Goal: Communication & Community: Participate in discussion

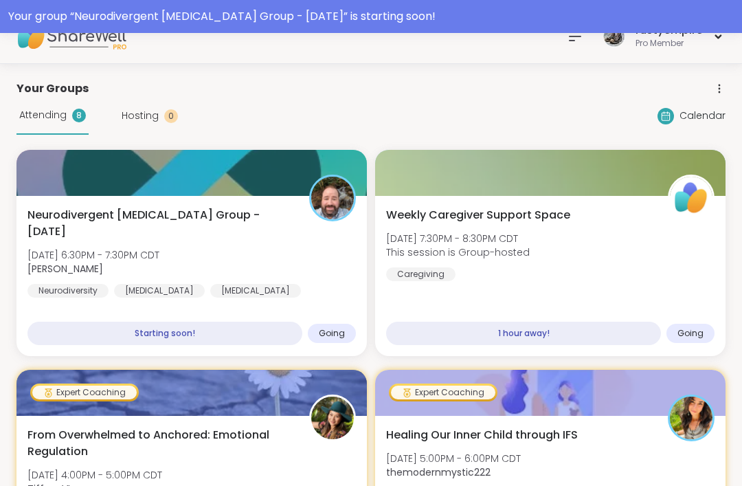
scroll to position [27, 0]
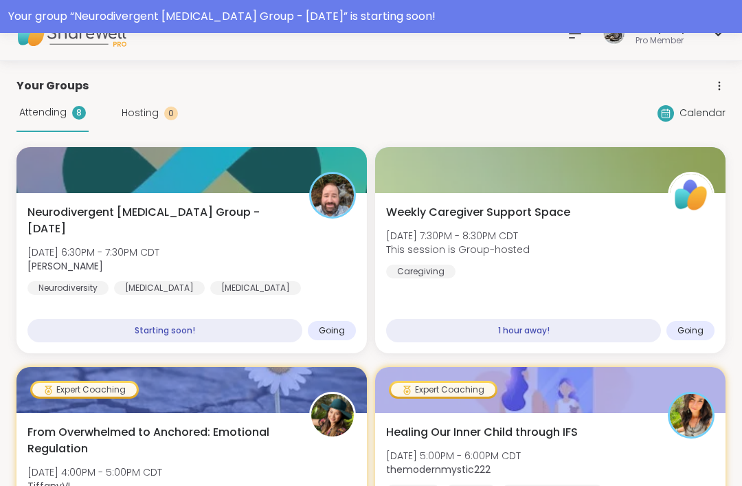
click at [52, 216] on span "Neurodivergent [MEDICAL_DATA] Group - [DATE]" at bounding box center [160, 220] width 267 height 33
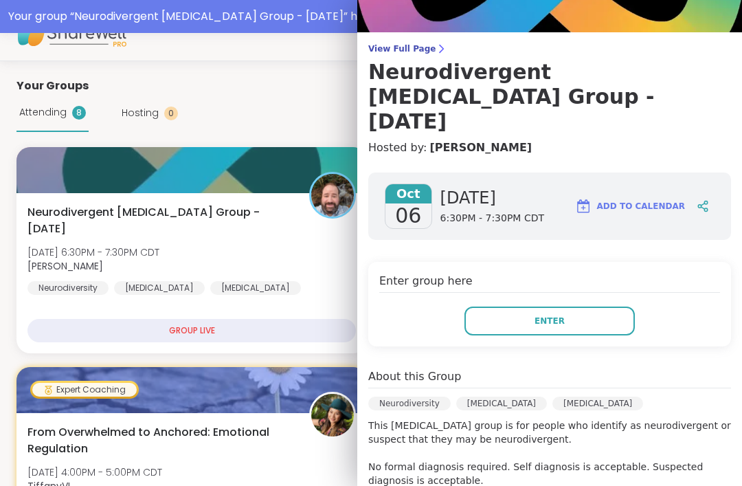
scroll to position [78, 0]
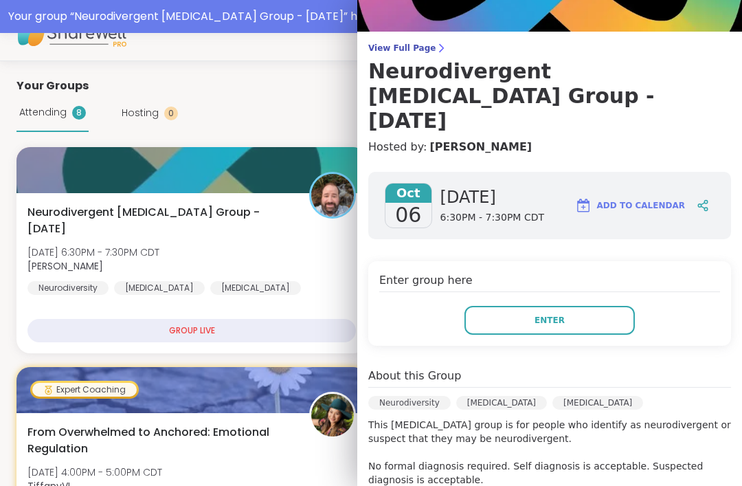
click at [411, 51] on span "View Full Page" at bounding box center [549, 48] width 363 height 11
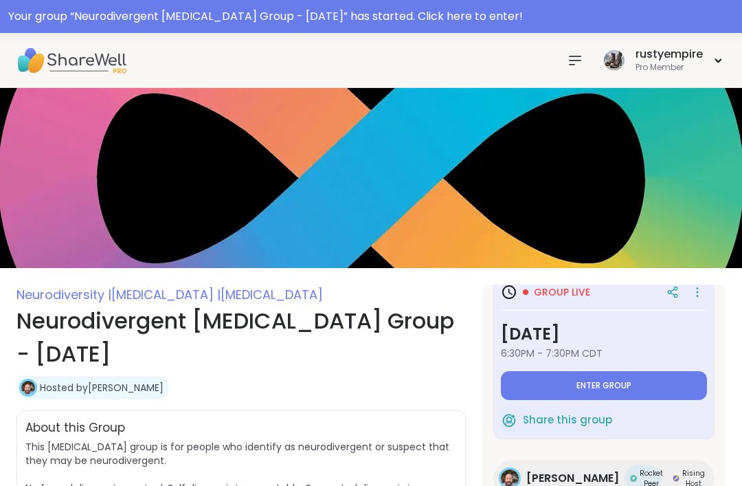
click at [583, 61] on icon at bounding box center [575, 60] width 16 height 16
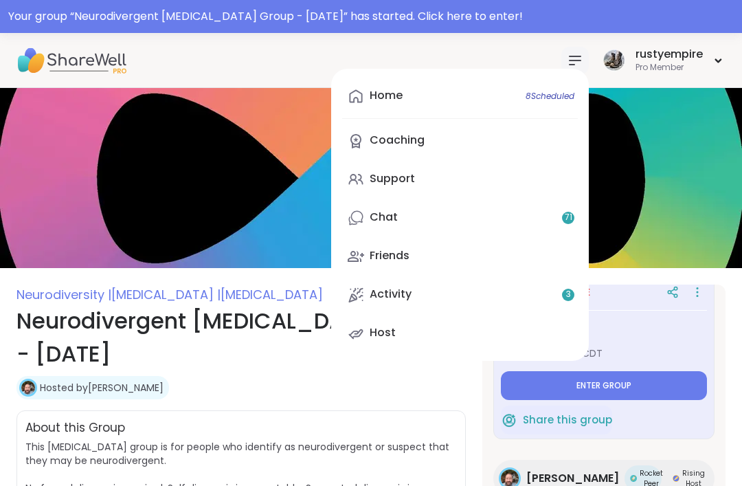
click at [405, 99] on link "Home 8 Scheduled" at bounding box center [460, 96] width 236 height 33
type textarea "*"
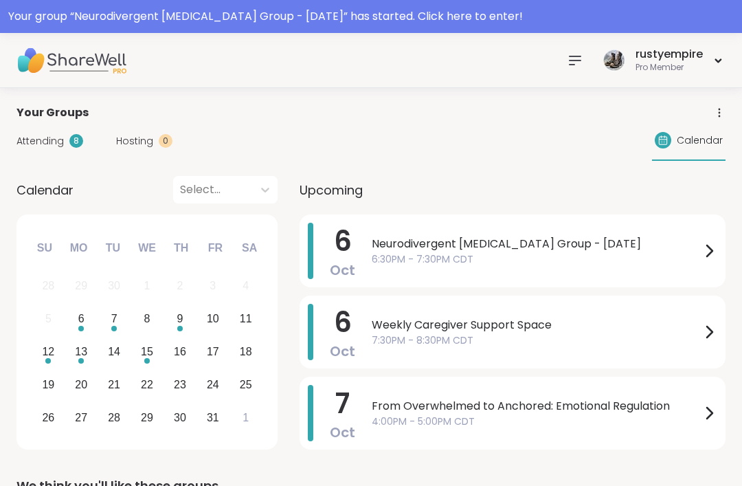
click at [579, 67] on icon at bounding box center [575, 60] width 16 height 16
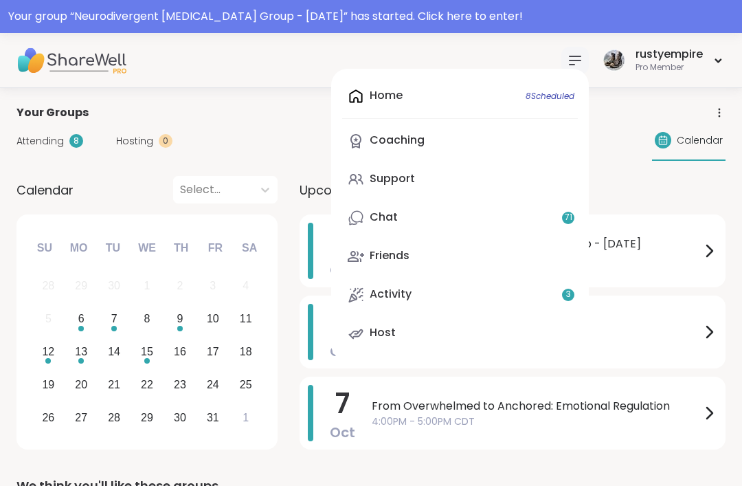
click at [50, 144] on span "Attending" at bounding box center [39, 141] width 47 height 14
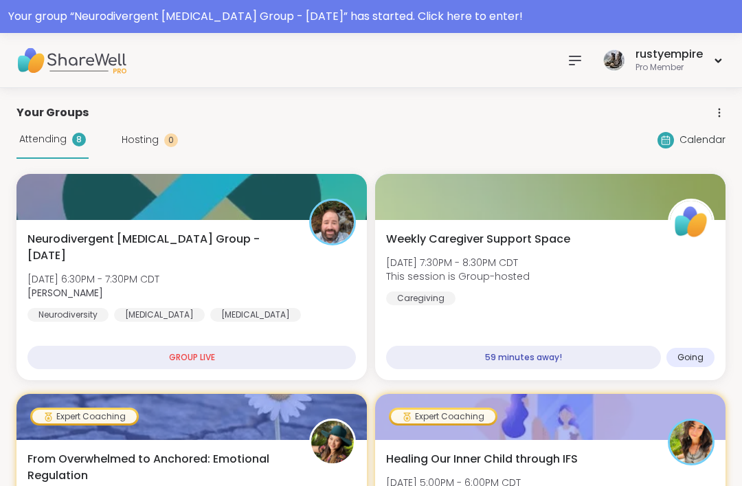
click at [185, 244] on span "Neurodivergent [MEDICAL_DATA] Group - [DATE]" at bounding box center [160, 247] width 267 height 33
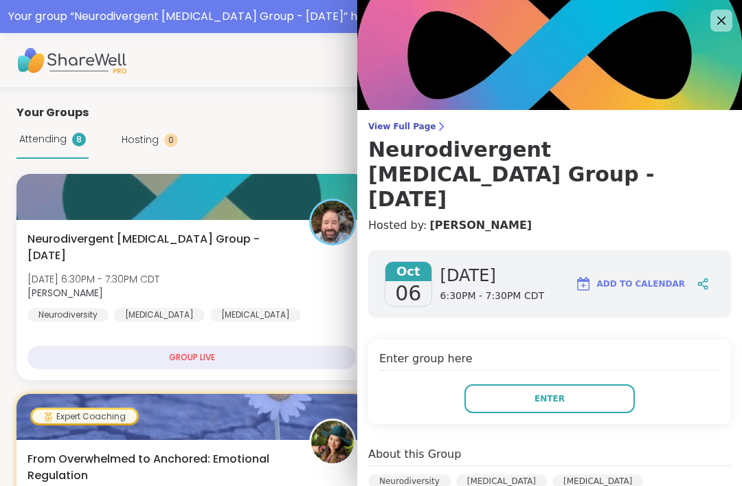
click at [545, 392] on span "Enter" at bounding box center [549, 398] width 30 height 12
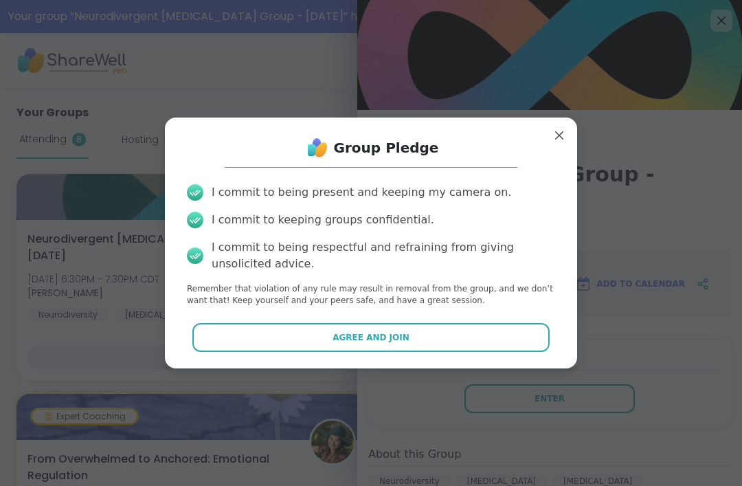
click at [377, 345] on button "Agree and Join" at bounding box center [371, 337] width 358 height 29
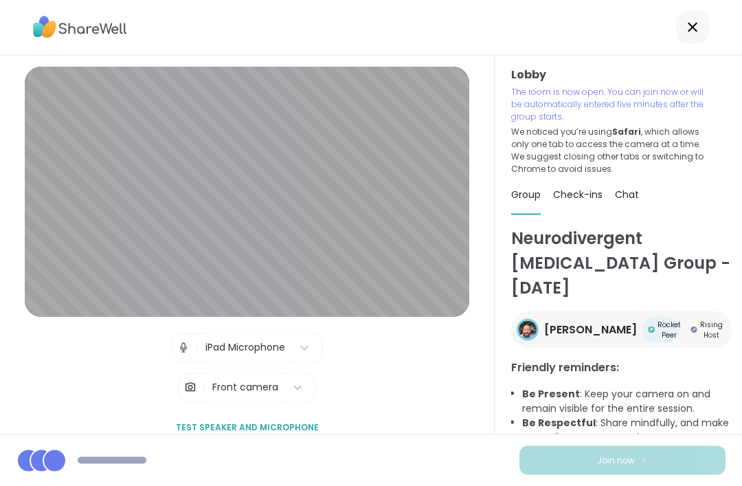
scroll to position [44, 0]
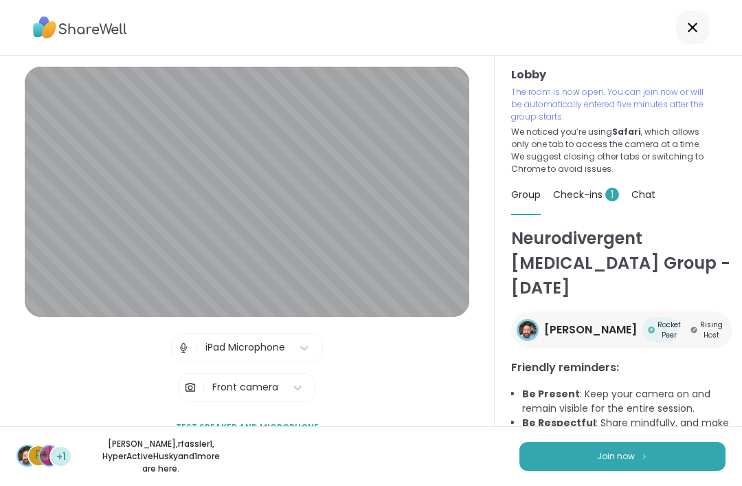
click at [623, 471] on button "Join now" at bounding box center [622, 456] width 206 height 29
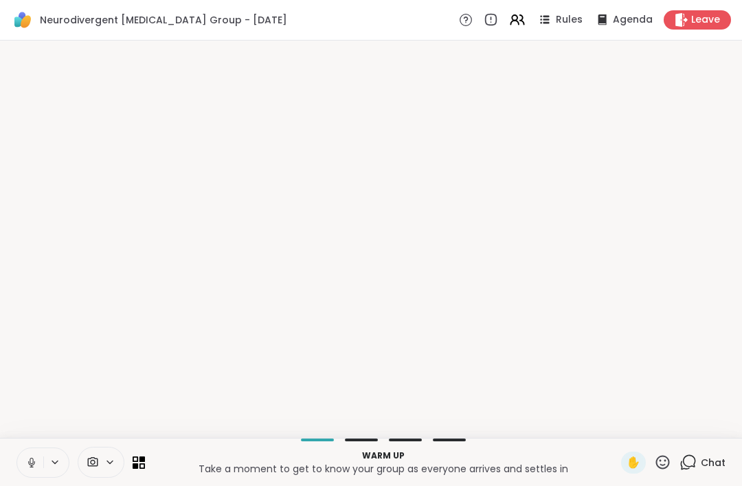
scroll to position [0, 0]
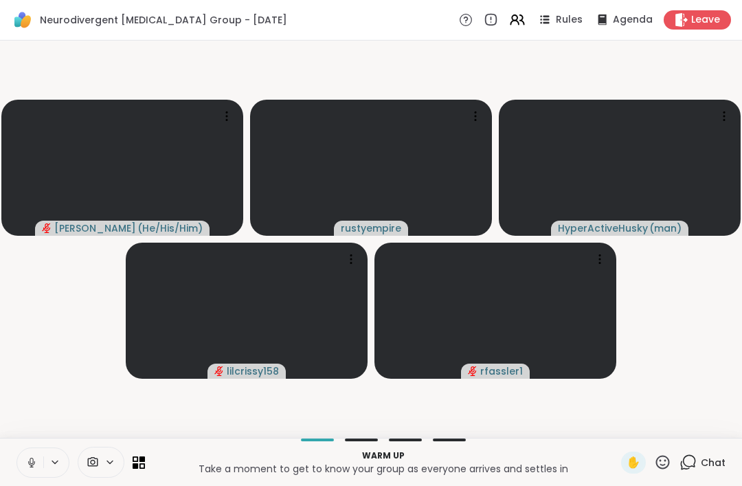
click at [29, 464] on icon at bounding box center [31, 462] width 12 height 12
click at [26, 460] on icon at bounding box center [31, 462] width 12 height 12
click at [25, 461] on icon at bounding box center [31, 462] width 12 height 12
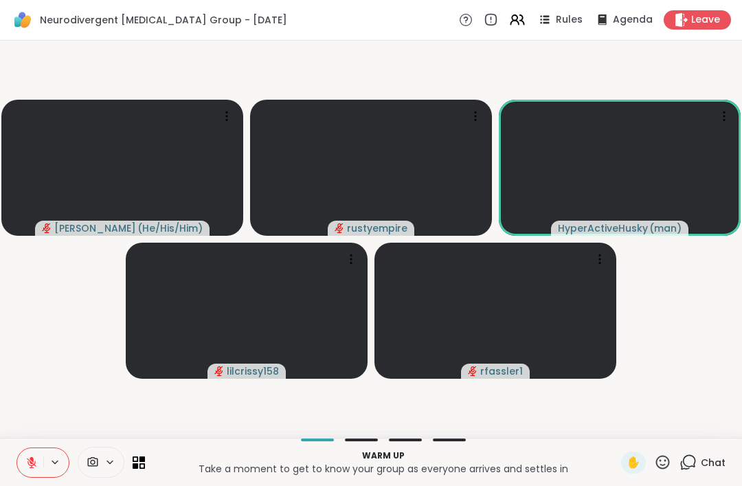
click at [740, 463] on div "Warm up Take a moment to get to know your group as everyone arrives and settles…" at bounding box center [371, 462] width 742 height 48
click at [718, 473] on div "Chat" at bounding box center [702, 462] width 46 height 22
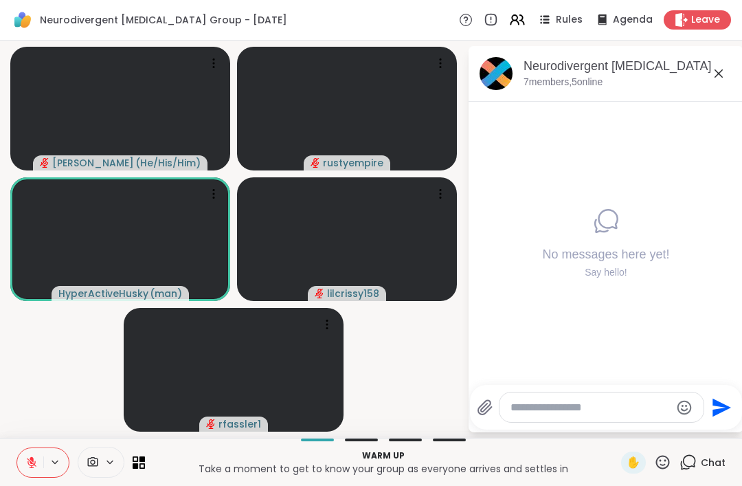
click at [572, 422] on div at bounding box center [601, 407] width 205 height 31
click at [569, 408] on textarea "Type your message" at bounding box center [590, 407] width 160 height 14
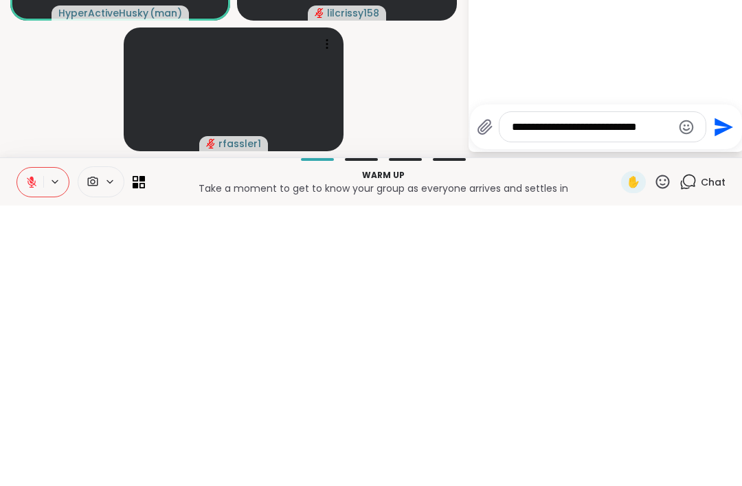
type textarea "**********"
click at [712, 396] on icon "Send" at bounding box center [722, 407] width 22 height 22
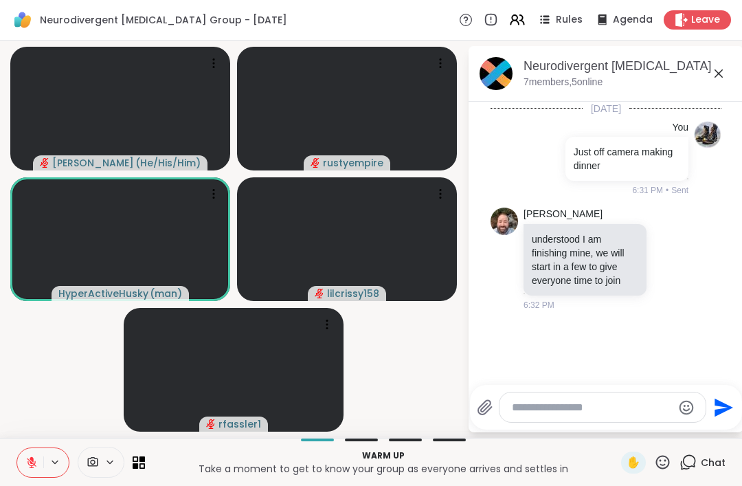
click at [101, 458] on span at bounding box center [91, 461] width 26 height 13
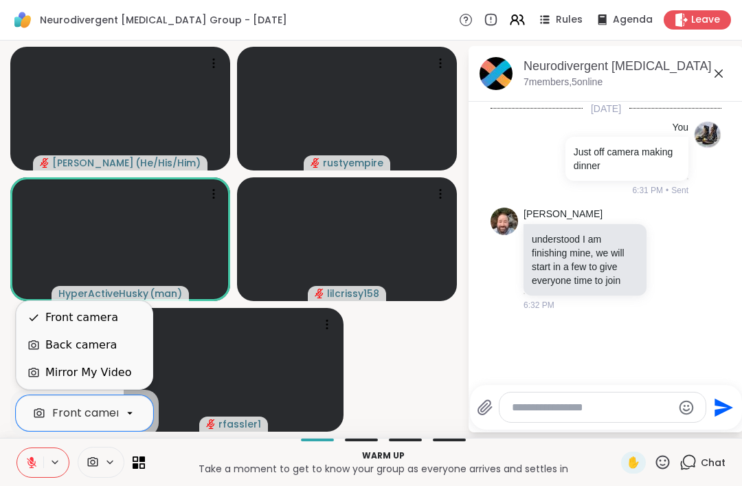
click at [91, 350] on div "Back camera" at bounding box center [80, 345] width 71 height 16
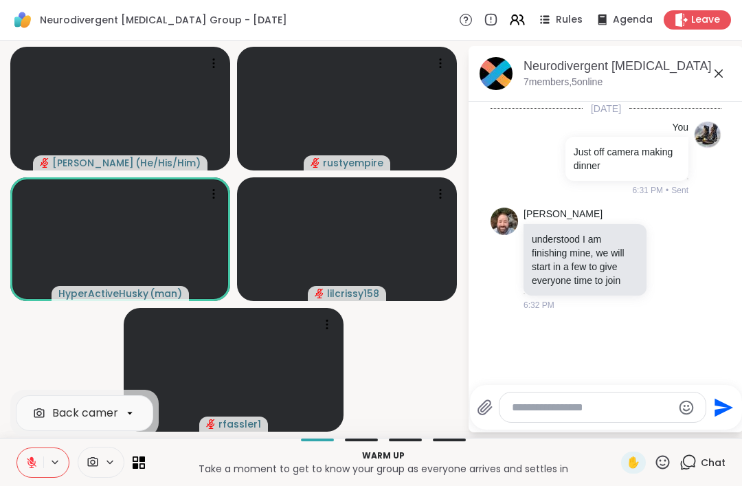
click at [676, 258] on icon at bounding box center [671, 258] width 10 height 10
click at [541, 237] on button "Select Reaction: Thumbs up" at bounding box center [530, 236] width 27 height 27
click at [572, 406] on textarea "Type your message" at bounding box center [592, 407] width 160 height 14
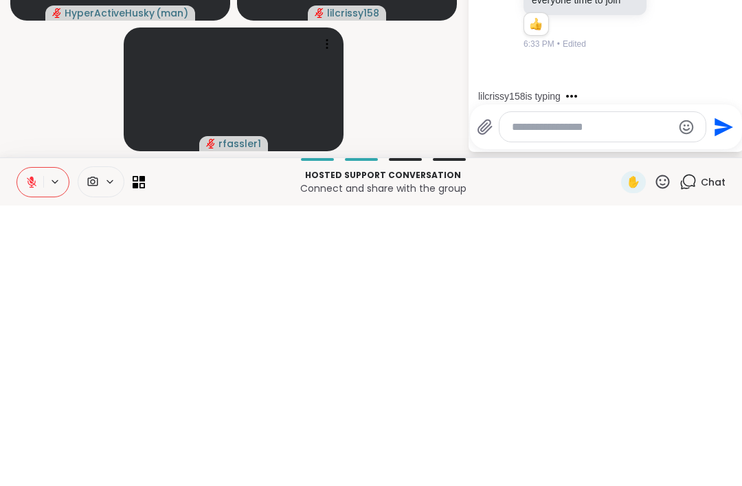
scroll to position [32, 0]
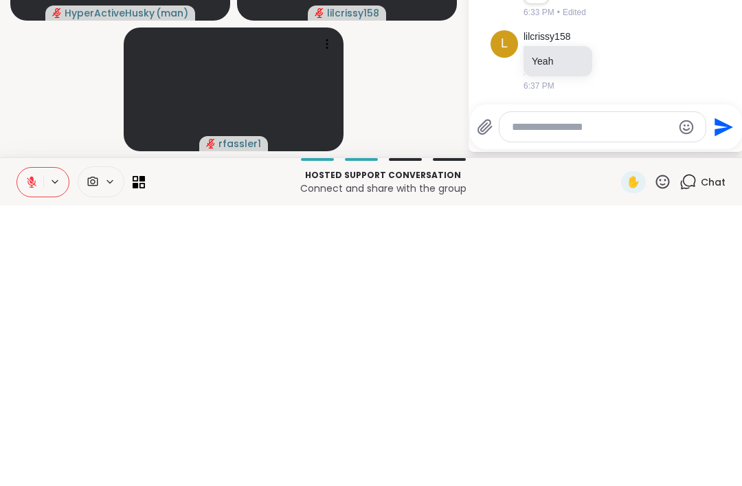
click at [661, 453] on icon at bounding box center [662, 461] width 17 height 17
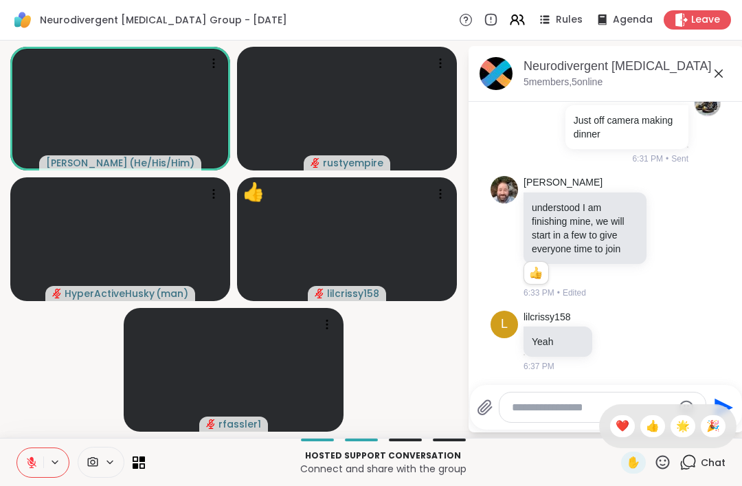
click at [649, 434] on div "👍" at bounding box center [652, 426] width 25 height 22
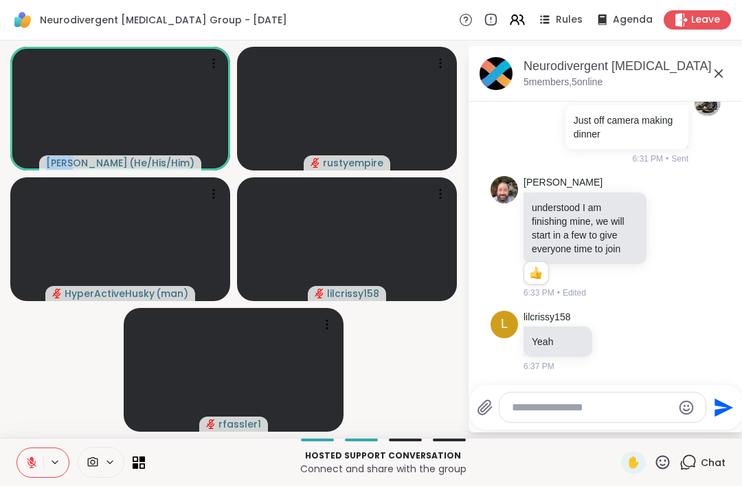
click at [3, 471] on div "Hosted support conversation Connect and share with the group ✋ Chat" at bounding box center [371, 462] width 742 height 48
click at [91, 454] on div at bounding box center [101, 462] width 47 height 31
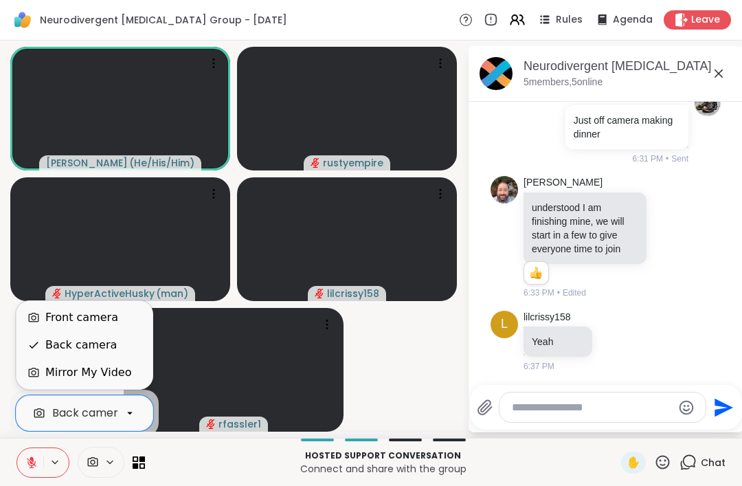
click at [65, 307] on div "Front camera" at bounding box center [84, 317] width 136 height 27
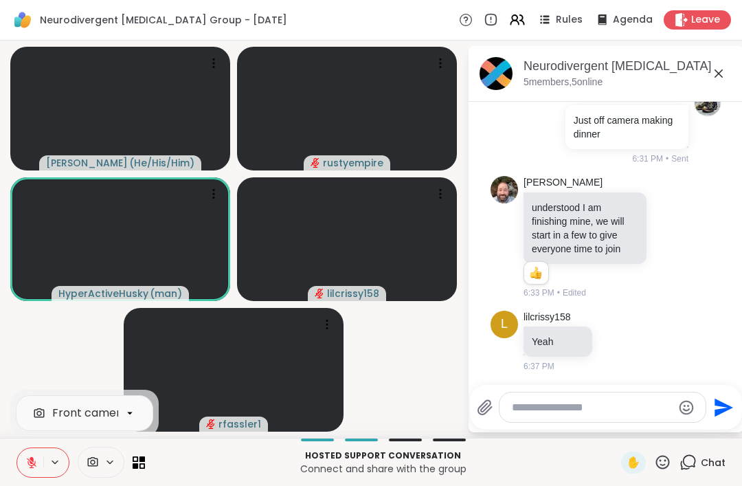
click at [567, 403] on textarea "Type your message" at bounding box center [592, 407] width 160 height 14
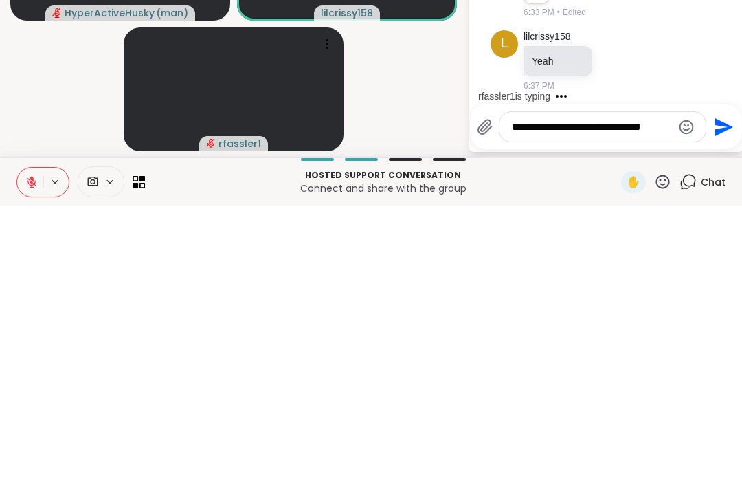
click at [594, 400] on textarea "**********" at bounding box center [592, 407] width 160 height 14
type textarea "**********"
click at [723, 396] on icon "Send" at bounding box center [722, 407] width 22 height 22
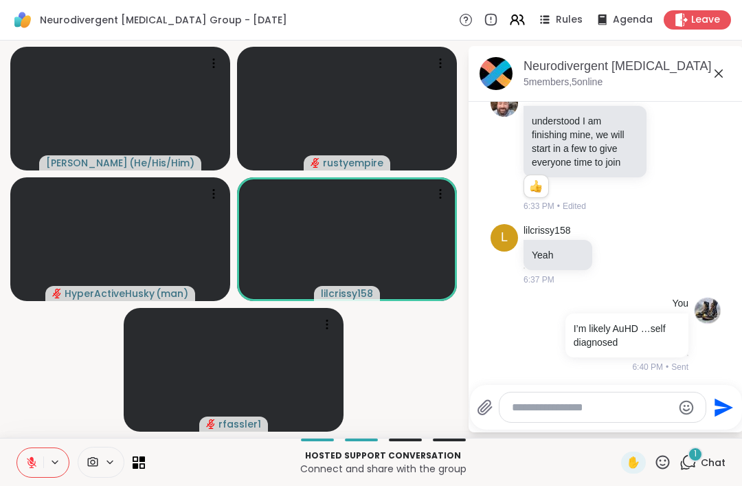
scroll to position [205, 0]
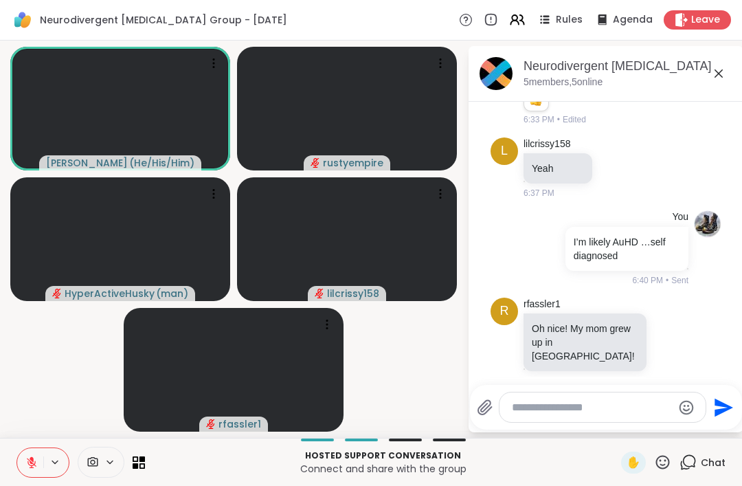
click at [24, 460] on button at bounding box center [30, 462] width 26 height 29
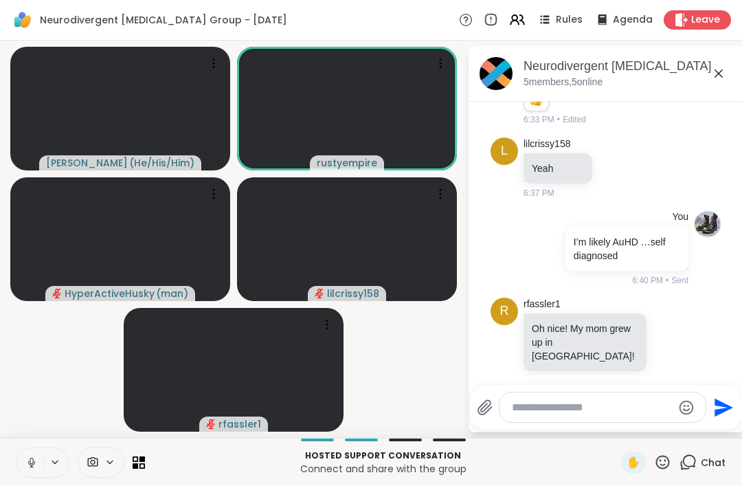
click at [23, 461] on button at bounding box center [30, 462] width 26 height 29
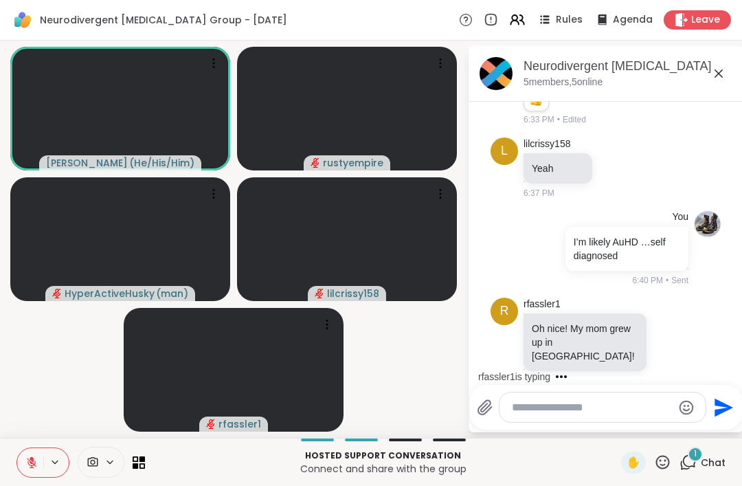
scroll to position [291, 0]
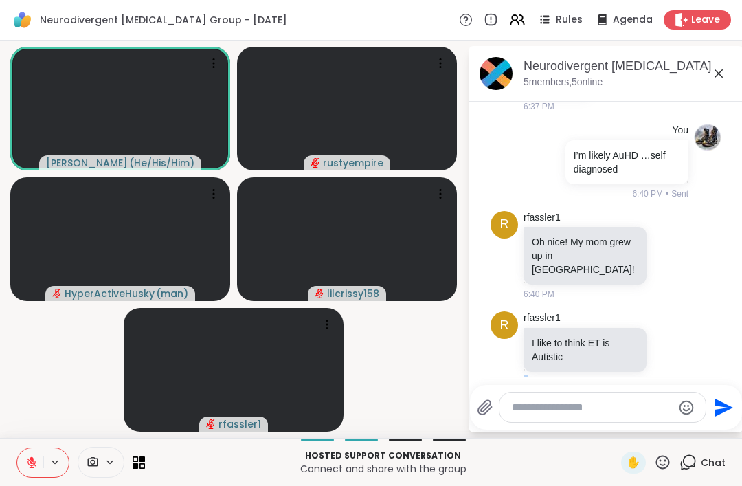
click at [684, 369] on div "rfassler1 I like to think ET is Autistic 6:42 PM" at bounding box center [607, 349] width 168 height 76
click at [670, 342] on icon at bounding box center [670, 349] width 12 height 14
click at [534, 321] on div "Select Reaction: Thumbs up" at bounding box center [531, 327] width 12 height 12
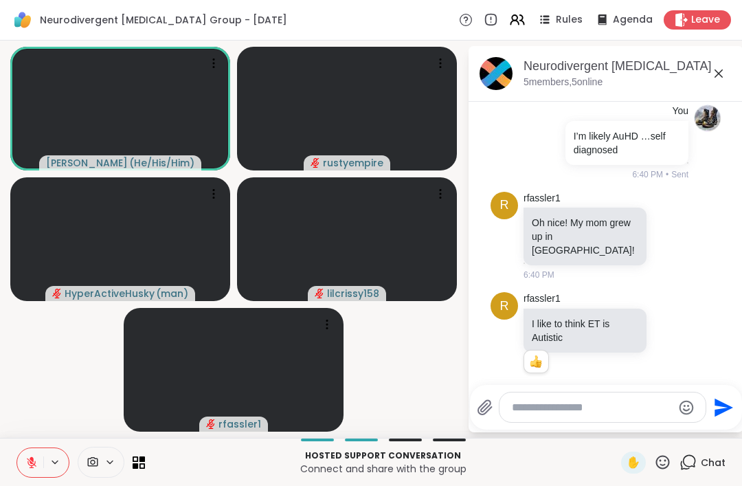
click at [723, 370] on li "r rfassler1 I like to think ET is Autistic 1 1 6:43 PM • Edited" at bounding box center [606, 339] width 249 height 106
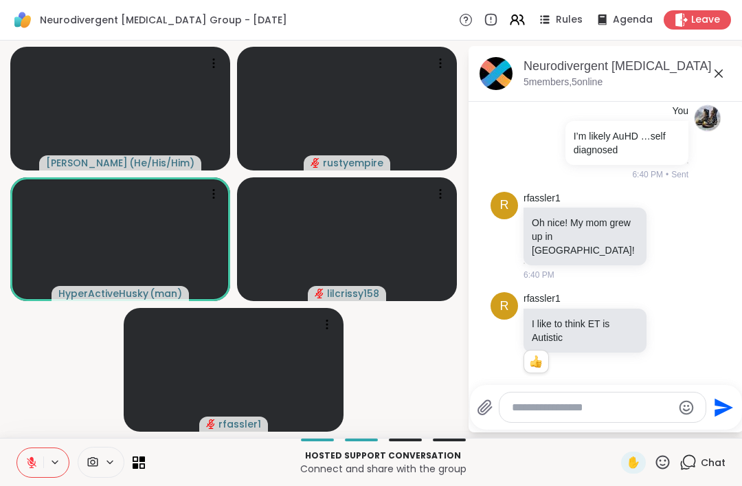
click at [531, 403] on textarea "Type your message" at bounding box center [592, 407] width 160 height 14
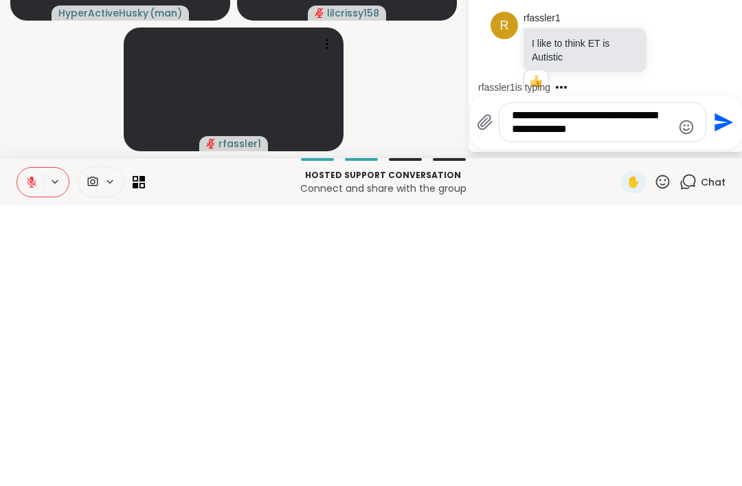
type textarea "**********"
click at [721, 394] on icon "Send" at bounding box center [723, 403] width 19 height 19
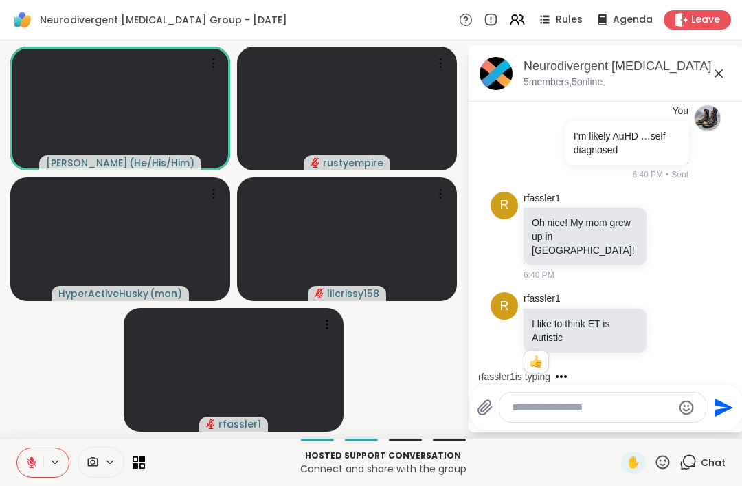
scroll to position [397, 0]
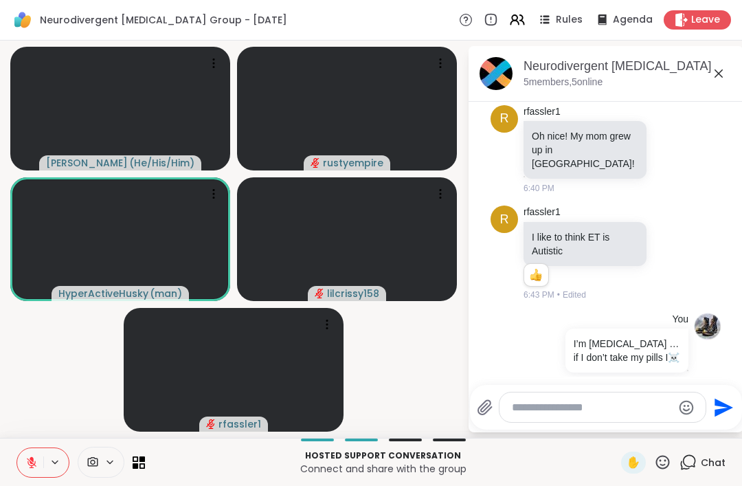
click at [535, 411] on textarea "Type your message" at bounding box center [592, 407] width 160 height 14
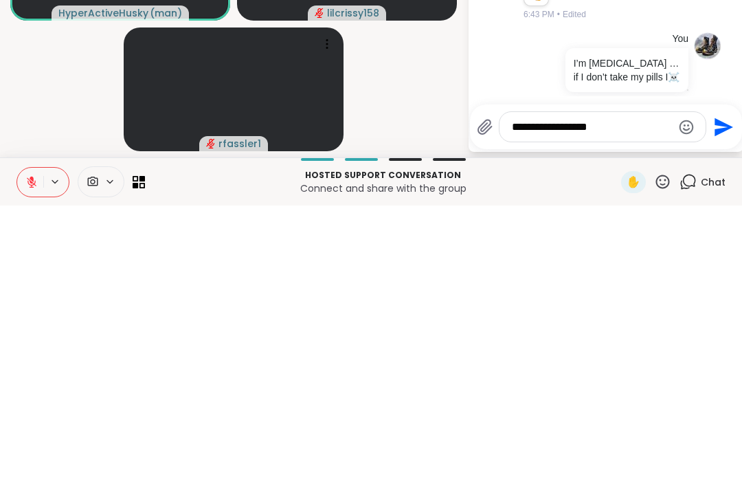
type textarea "**********"
click at [711, 396] on icon "Send" at bounding box center [722, 407] width 22 height 22
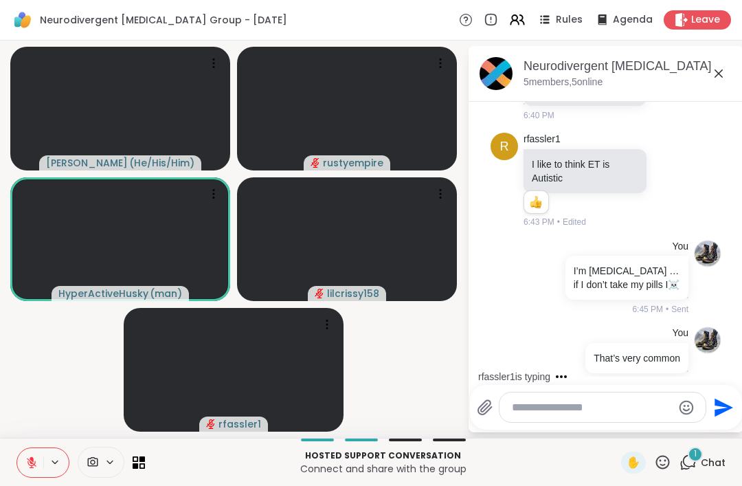
scroll to position [653, 0]
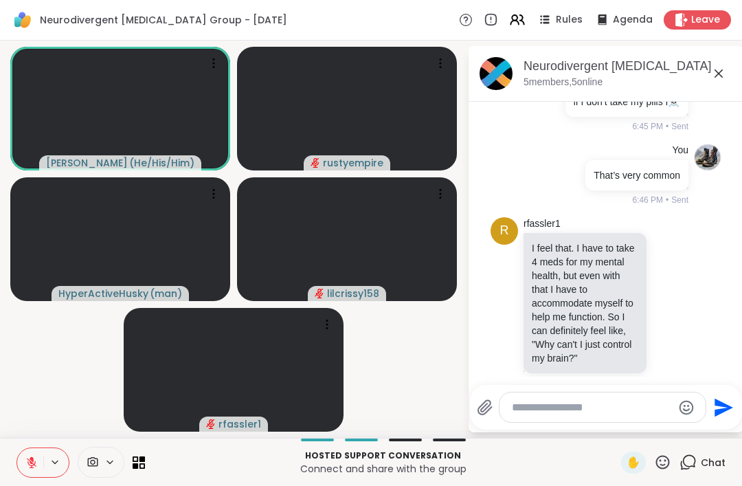
click at [622, 457] on div "✋" at bounding box center [633, 462] width 25 height 22
click at [631, 471] on div "✋" at bounding box center [633, 462] width 25 height 22
click at [32, 461] on icon at bounding box center [32, 458] width 4 height 5
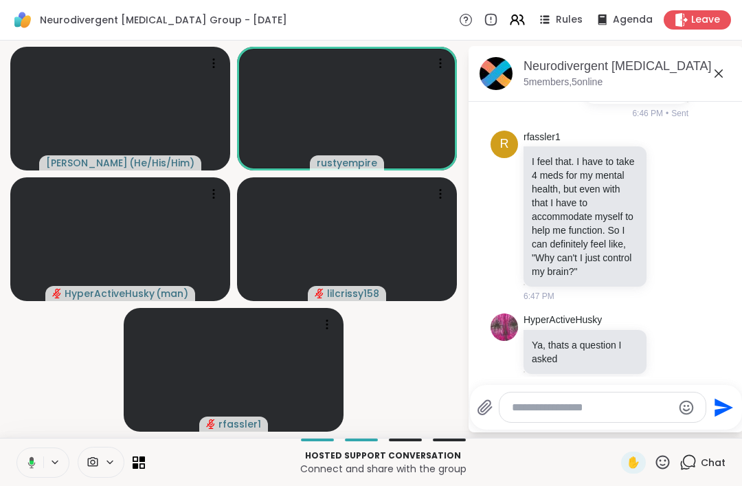
scroll to position [758, 0]
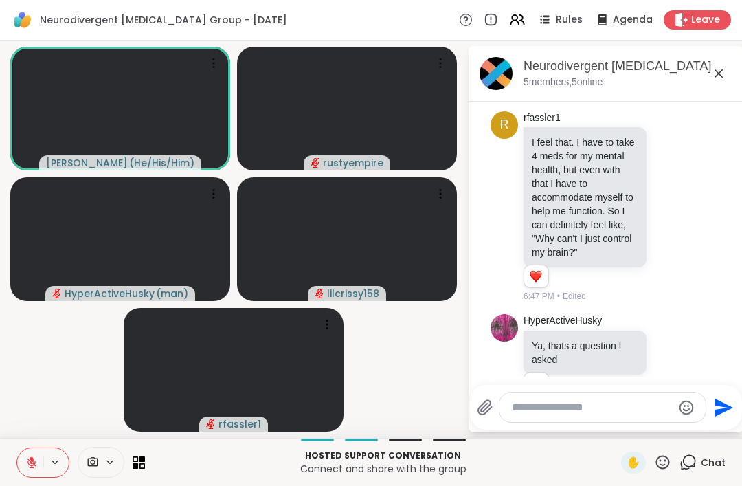
click at [31, 456] on icon at bounding box center [31, 462] width 12 height 12
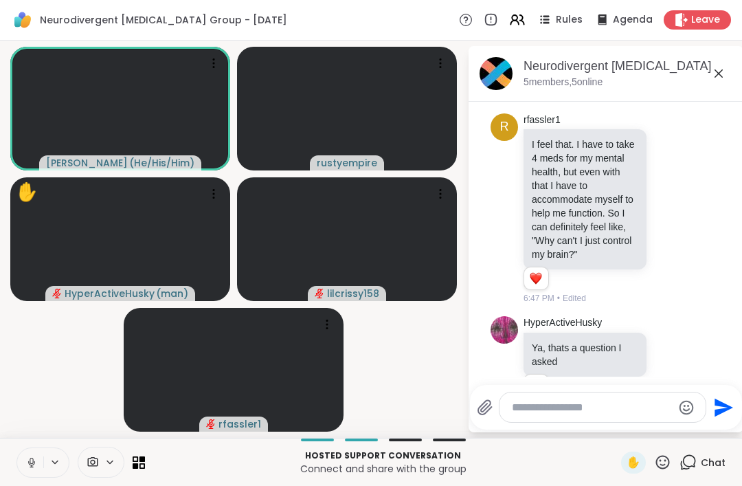
scroll to position [754, 0]
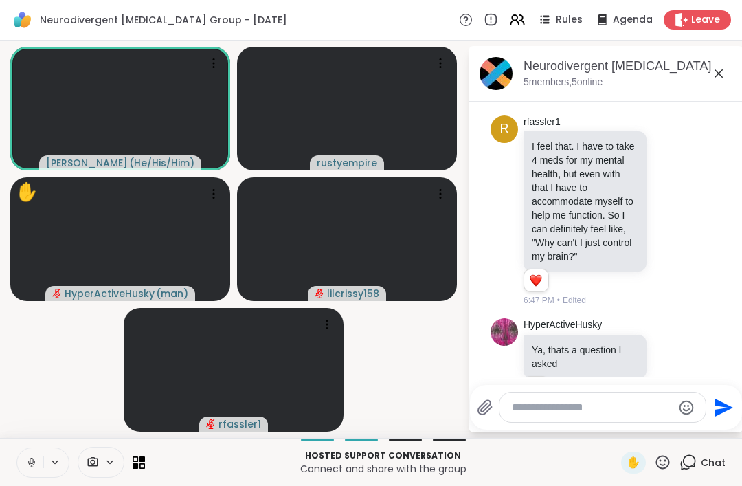
click at [644, 466] on div "✋" at bounding box center [633, 462] width 25 height 22
click at [633, 473] on div "✋" at bounding box center [633, 462] width 25 height 22
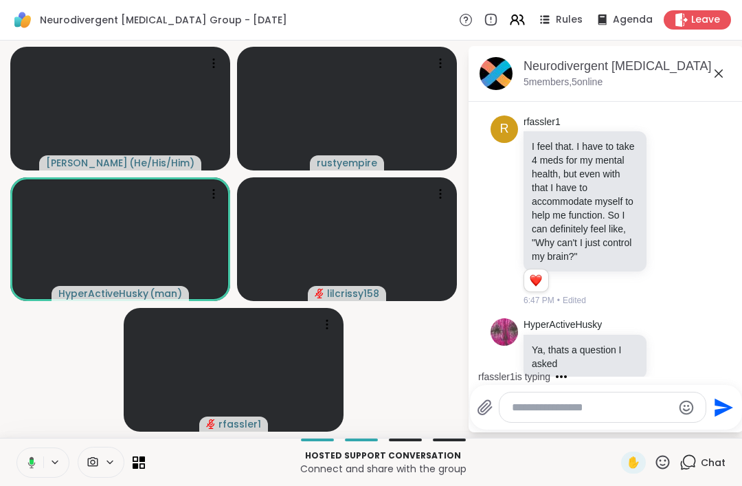
click at [642, 463] on div "✋" at bounding box center [633, 462] width 25 height 22
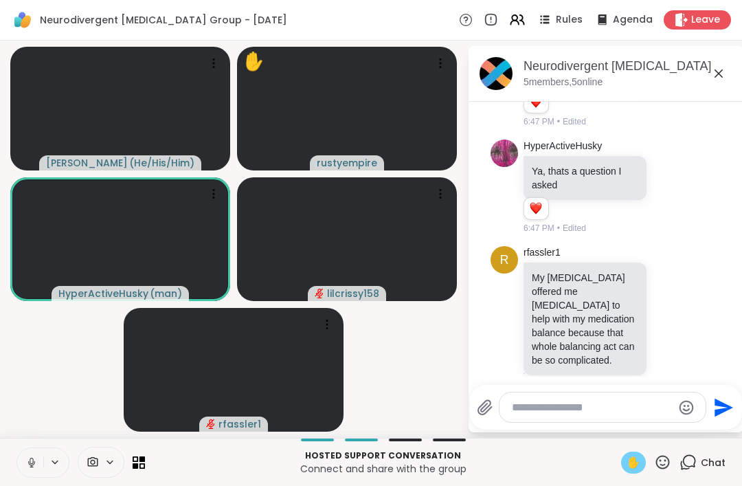
click at [674, 310] on icon at bounding box center [670, 317] width 12 height 14
click at [559, 286] on button "Select Reaction: Heart" at bounding box center [560, 295] width 27 height 27
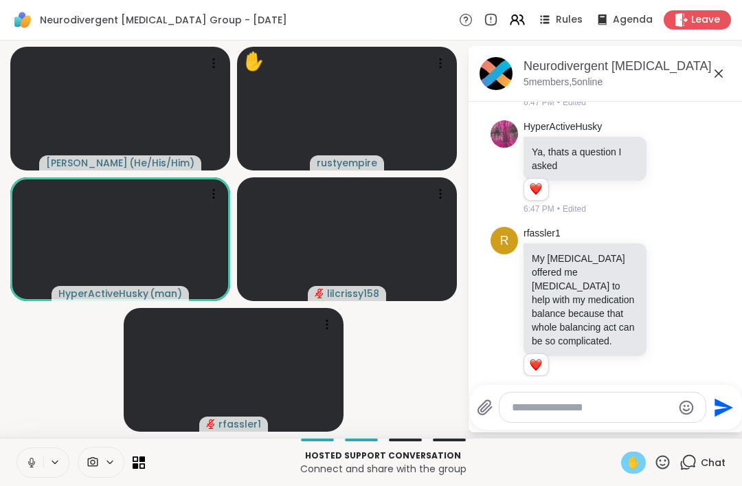
click at [686, 354] on div "rfassler1 My [MEDICAL_DATA] offered me [MEDICAL_DATA] to help with my medicatio…" at bounding box center [607, 309] width 168 height 164
click at [639, 472] on div "✋" at bounding box center [633, 462] width 25 height 22
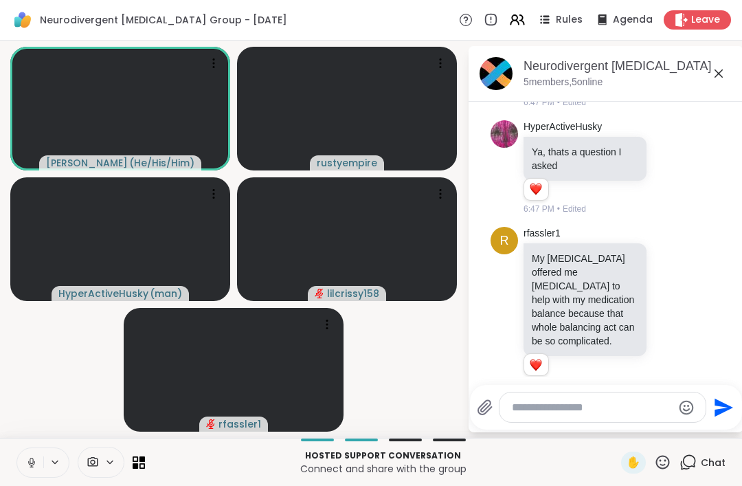
scroll to position [1066, 0]
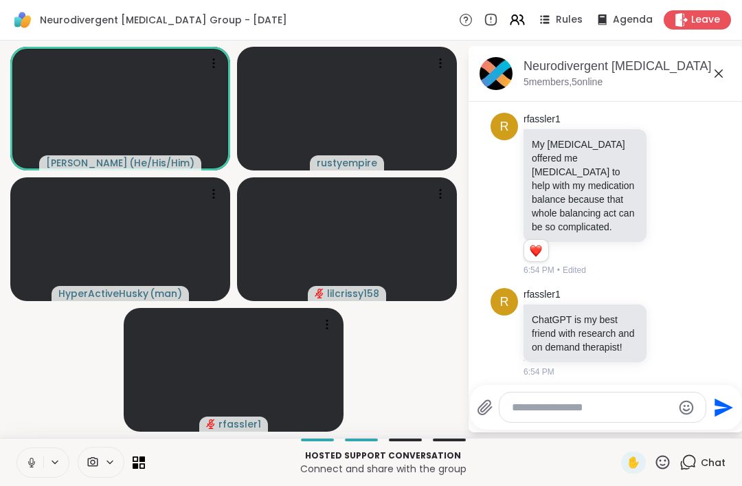
click at [637, 461] on span "✋" at bounding box center [633, 462] width 14 height 16
click at [626, 471] on div "✋" at bounding box center [633, 462] width 25 height 22
click at [631, 459] on span "✋" at bounding box center [633, 462] width 14 height 16
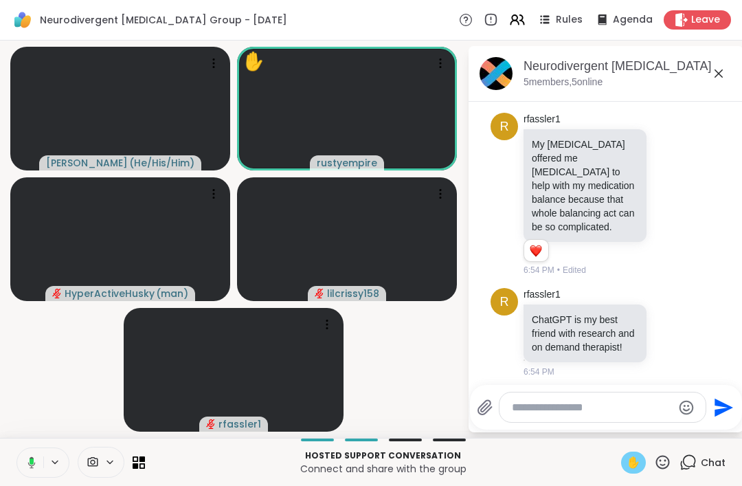
click at [623, 457] on div "✋" at bounding box center [633, 462] width 25 height 22
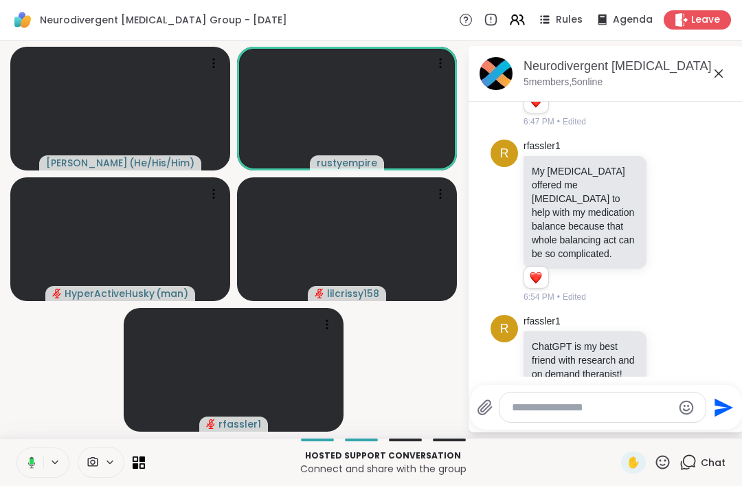
scroll to position [1039, 0]
click at [49, 373] on video-player-container "[PERSON_NAME] ( He/His/Him ) rustyempire HyperActiveHusky ( man ) lilcrissy158 …" at bounding box center [233, 239] width 451 height 386
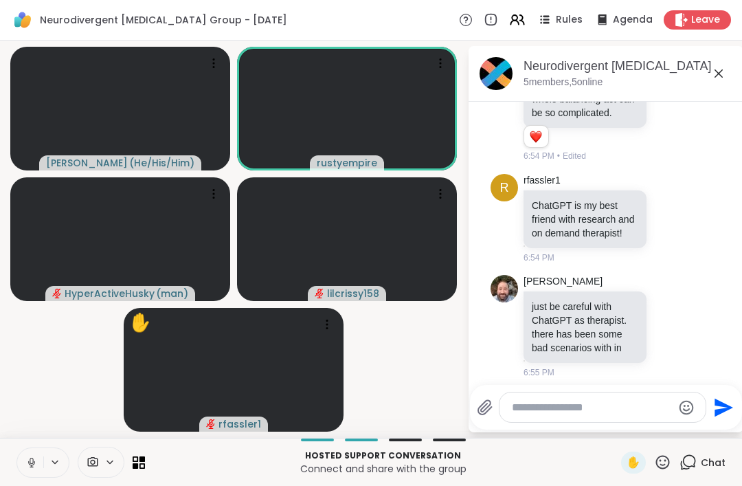
scroll to position [1253, 0]
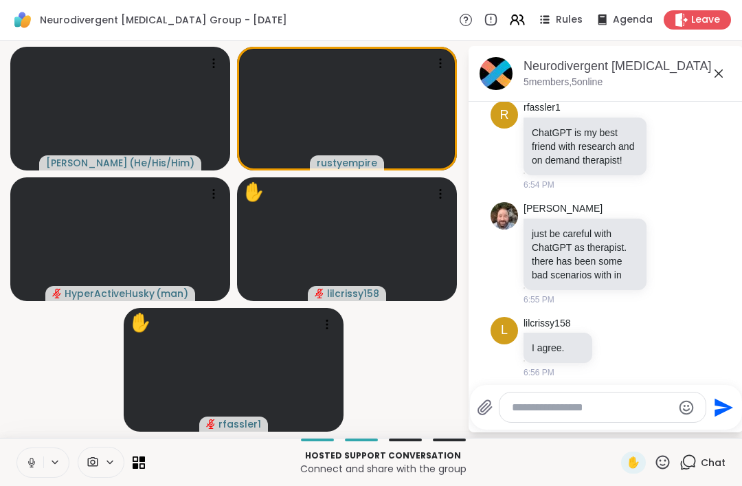
click at [33, 457] on icon at bounding box center [31, 462] width 12 height 12
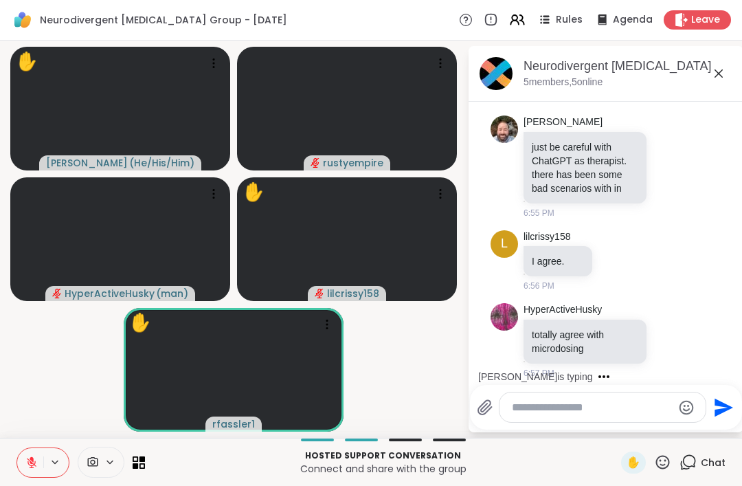
scroll to position [1412, 0]
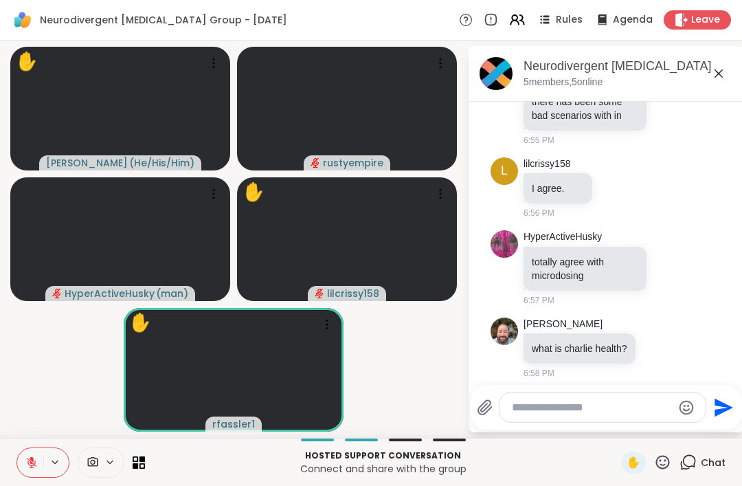
click at [522, 411] on textarea "Type your message" at bounding box center [592, 407] width 160 height 14
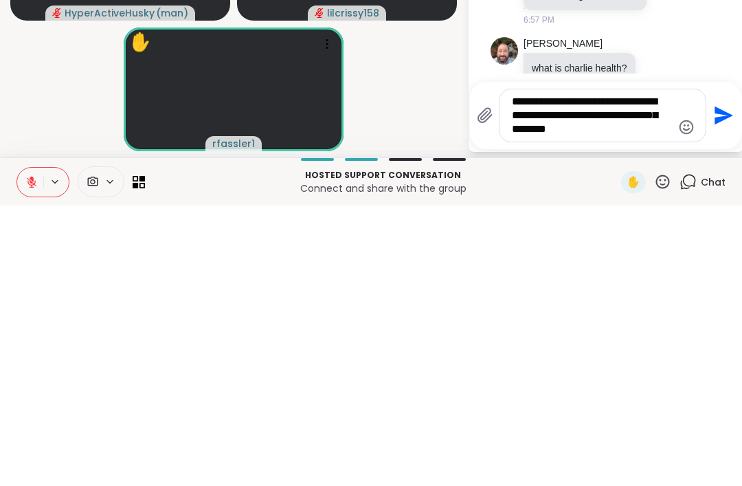
type textarea "**********"
click at [716, 385] on icon "Send" at bounding box center [722, 396] width 22 height 22
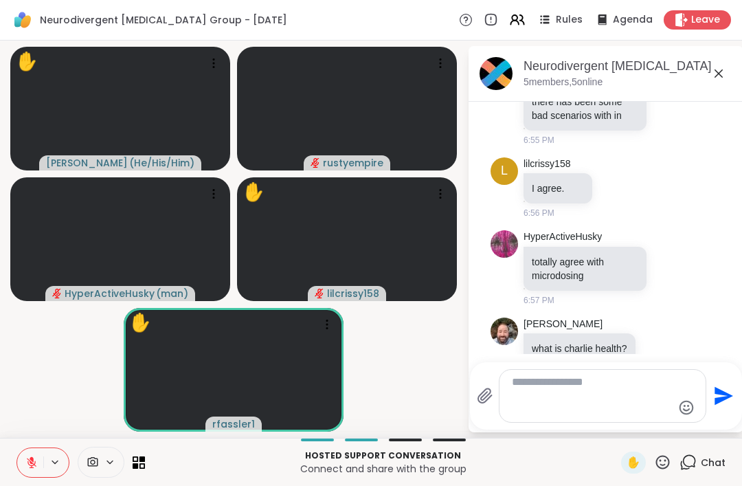
scroll to position [1526, 0]
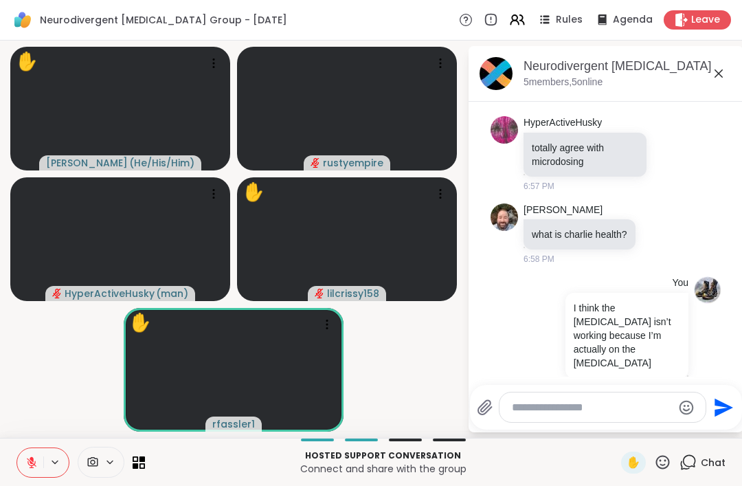
click at [541, 412] on textarea "Type your message" at bounding box center [592, 407] width 160 height 14
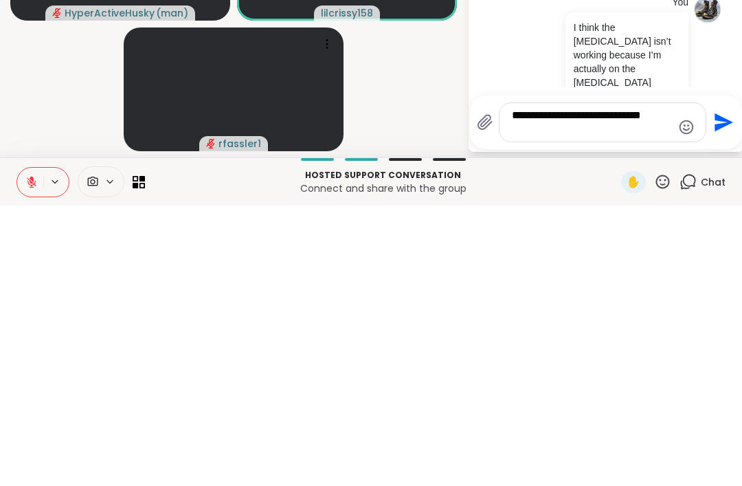
click at [529, 389] on textarea "**********" at bounding box center [592, 402] width 160 height 27
click at [665, 400] on textarea "**********" at bounding box center [592, 407] width 160 height 14
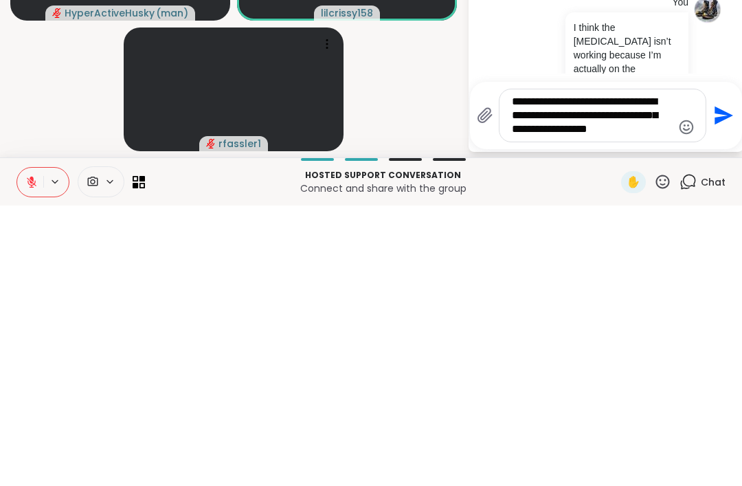
type textarea "**********"
click at [721, 387] on icon "Send" at bounding box center [723, 396] width 19 height 19
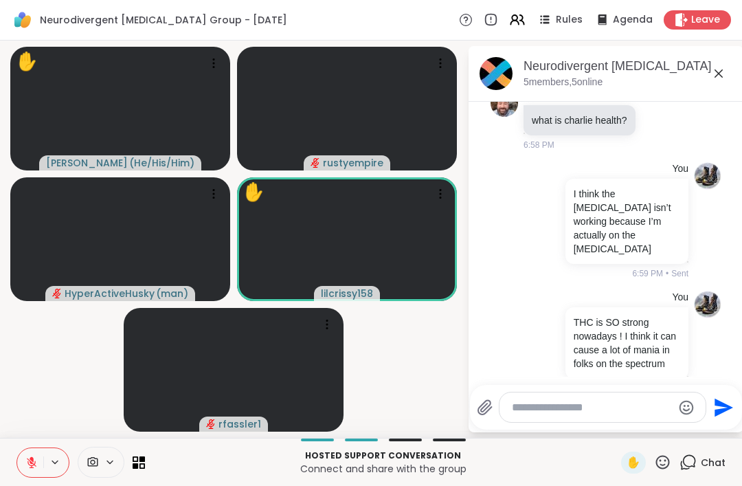
scroll to position [1727, 0]
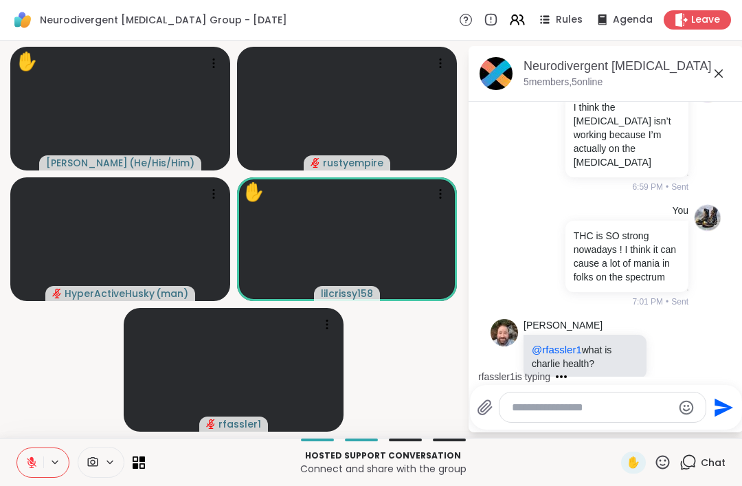
click at [538, 401] on textarea "Type your message" at bounding box center [592, 407] width 160 height 14
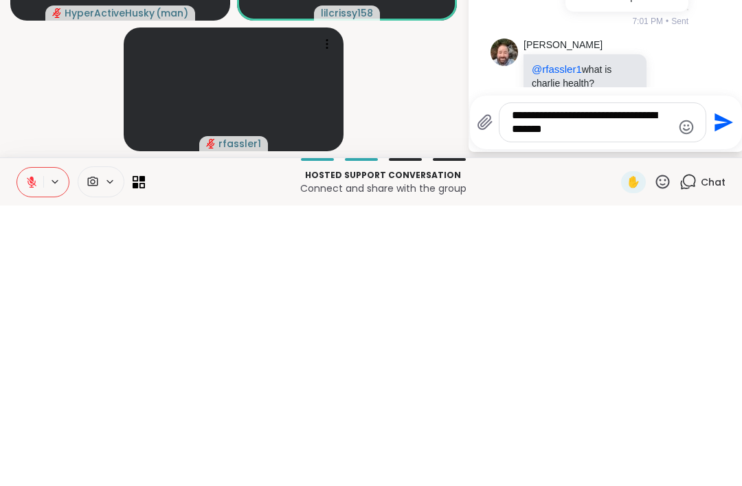
type textarea "**********"
click at [721, 392] on icon "Send" at bounding box center [722, 403] width 22 height 22
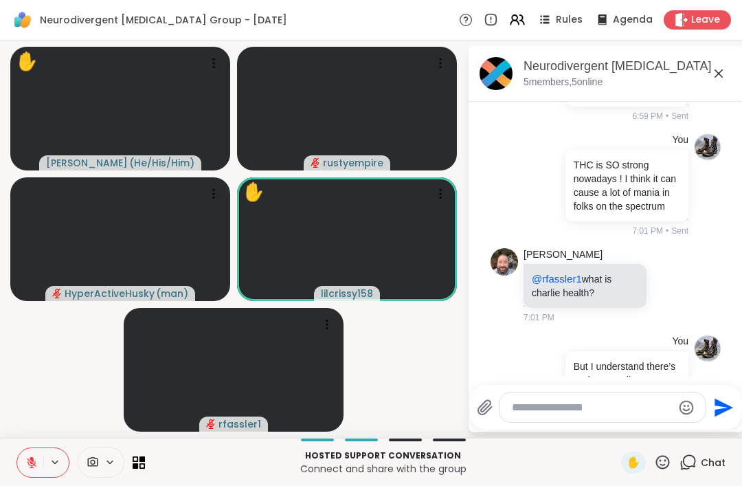
scroll to position [1813, 0]
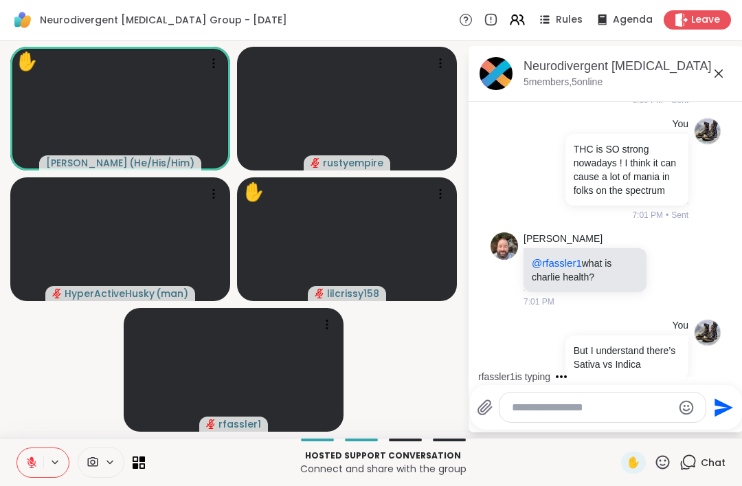
click at [668, 460] on icon at bounding box center [662, 461] width 17 height 17
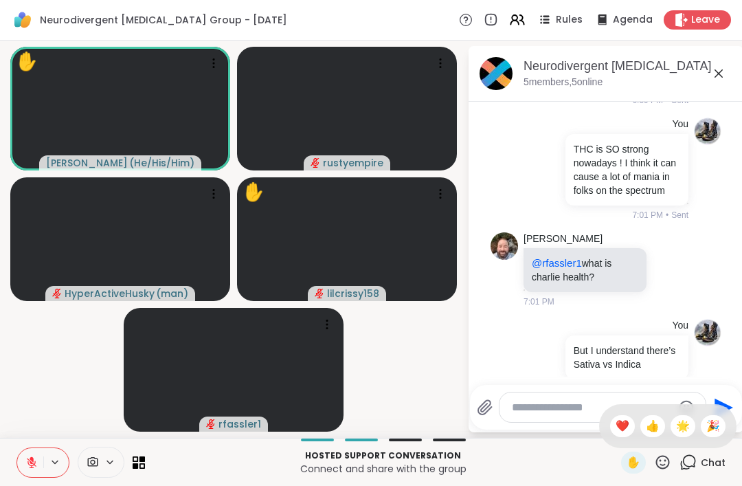
click at [686, 429] on span "🌟" at bounding box center [683, 426] width 14 height 16
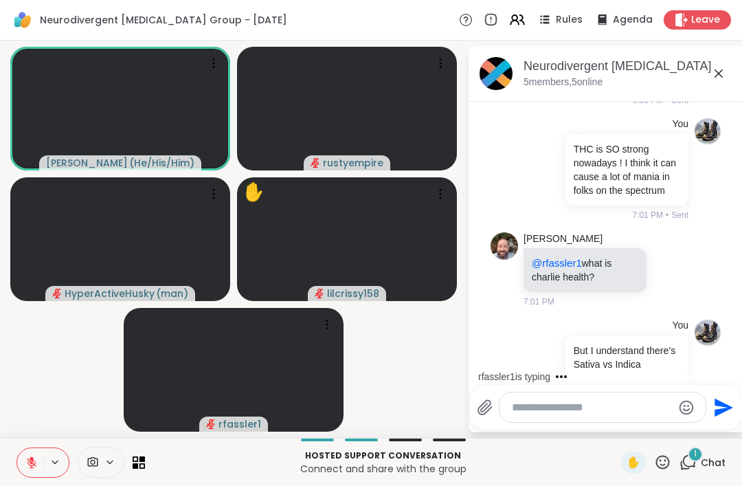
scroll to position [2032, 0]
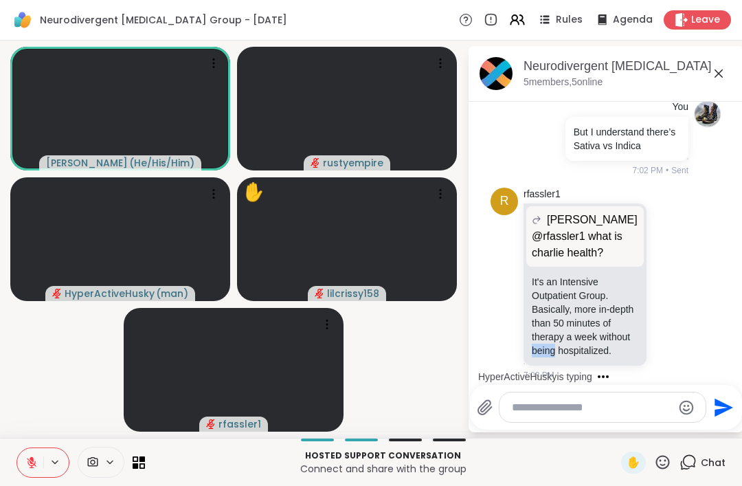
click at [670, 277] on icon at bounding box center [670, 284] width 12 height 14
click at [530, 255] on span "Select Reaction: Thumbs up" at bounding box center [531, 262] width 12 height 14
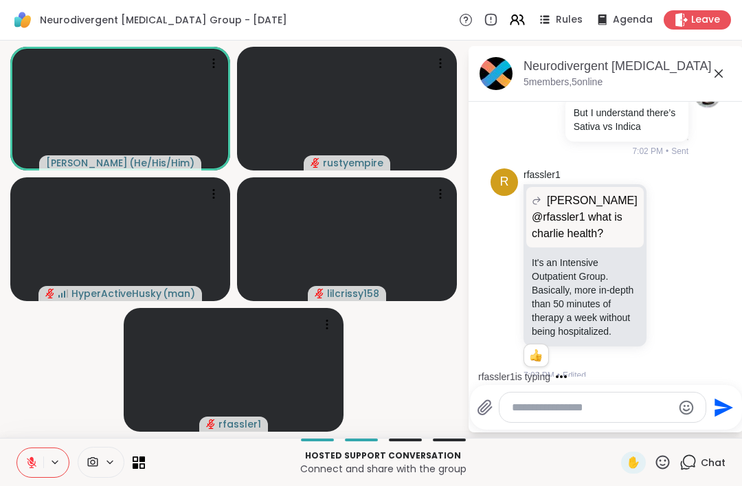
click at [712, 317] on div "r rfassler1 [PERSON_NAME] @rfassler1 what is charlie health? @rfassler1 what is…" at bounding box center [605, 275] width 231 height 225
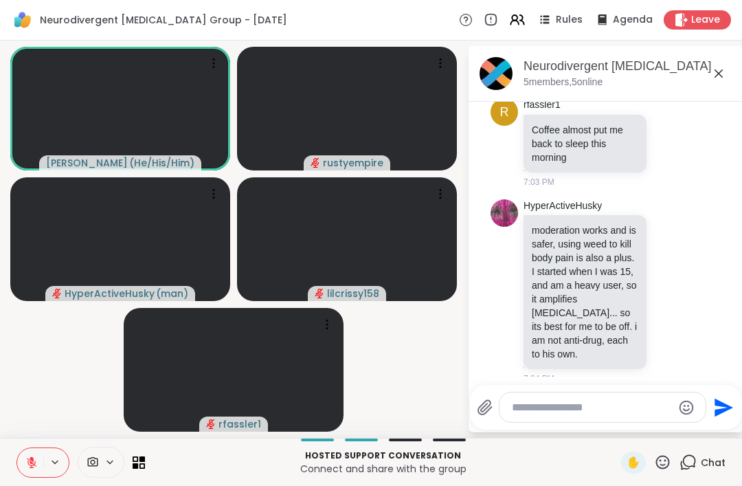
scroll to position [2386, 0]
click at [666, 284] on icon at bounding box center [671, 289] width 10 height 10
click at [522, 270] on ul at bounding box center [561, 268] width 159 height 38
click at [673, 285] on div at bounding box center [670, 290] width 12 height 16
click at [536, 262] on div "Select Reaction: Thumbs up" at bounding box center [531, 268] width 12 height 12
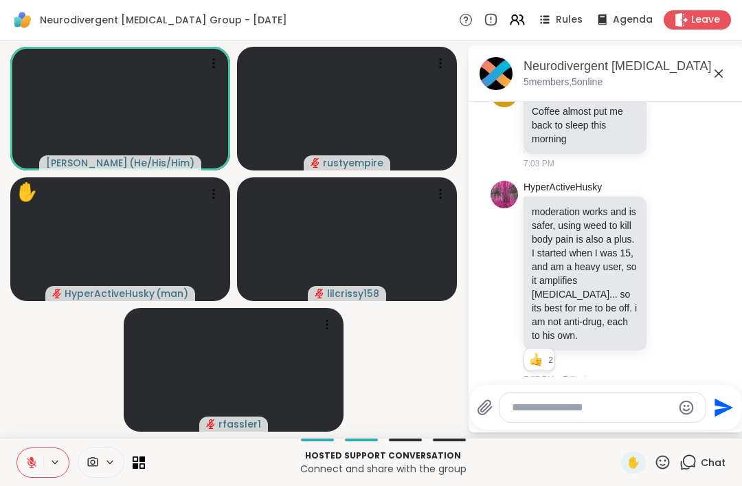
scroll to position [2406, 0]
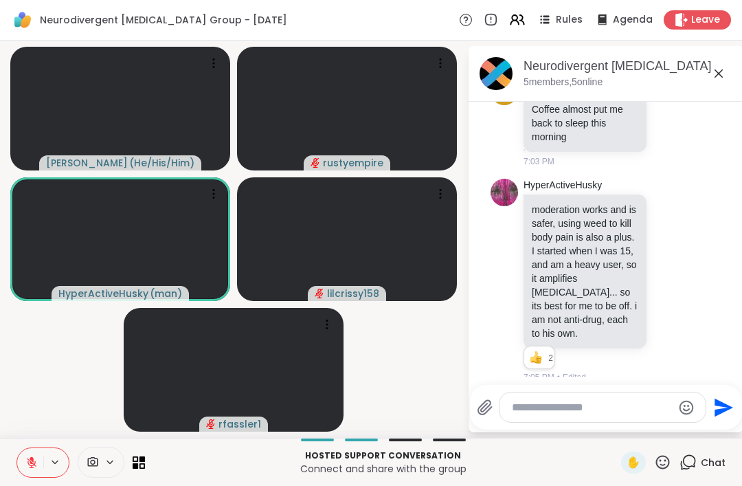
click at [525, 409] on textarea "Type your message" at bounding box center [592, 407] width 160 height 14
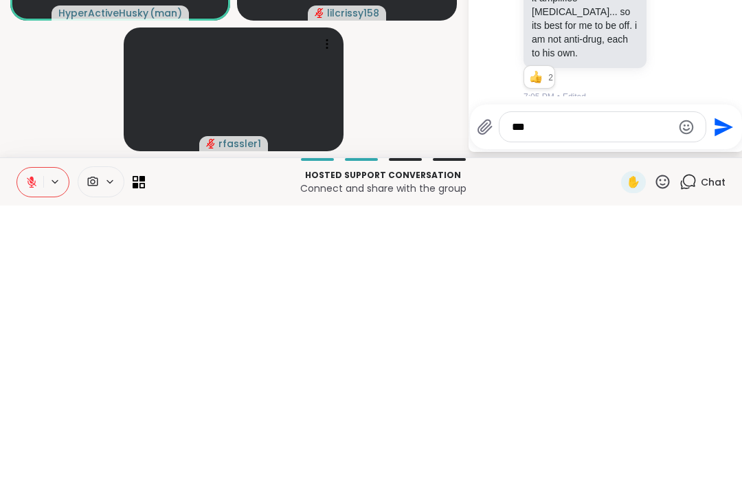
type textarea "***"
click at [719, 396] on icon "Send" at bounding box center [722, 407] width 22 height 22
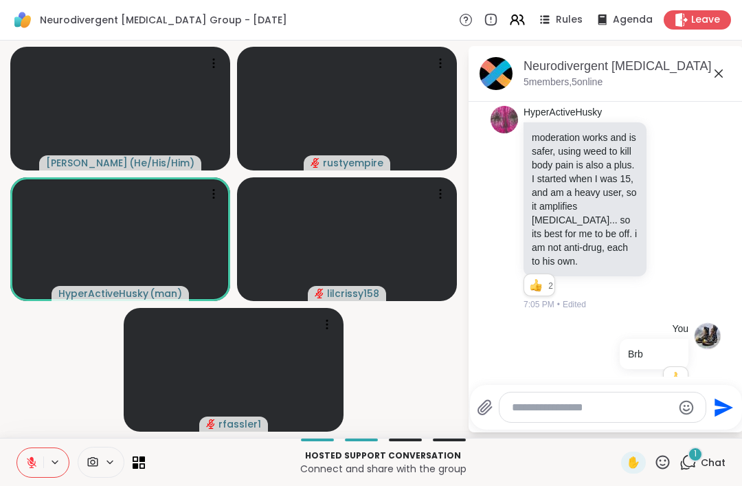
scroll to position [2697, 0]
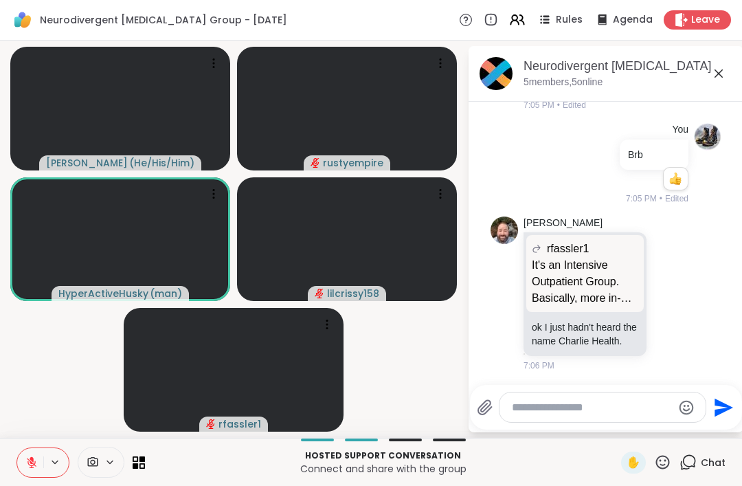
click at [671, 458] on icon at bounding box center [662, 461] width 17 height 17
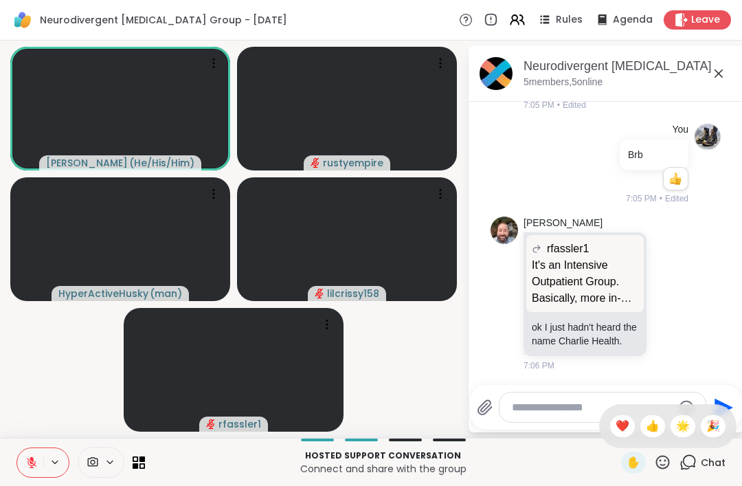
click at [624, 419] on span "❤️" at bounding box center [622, 426] width 14 height 16
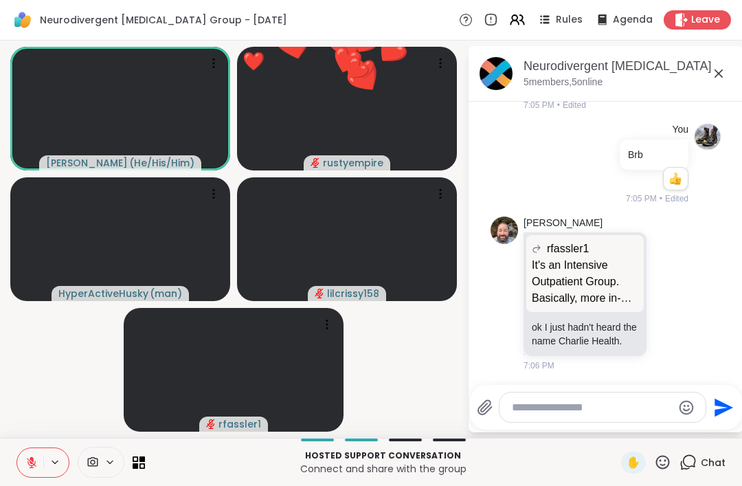
click at [625, 383] on div at bounding box center [608, 383] width 269 height 8
click at [638, 459] on span "✋" at bounding box center [633, 462] width 14 height 16
click at [638, 472] on div "✋" at bounding box center [633, 462] width 25 height 22
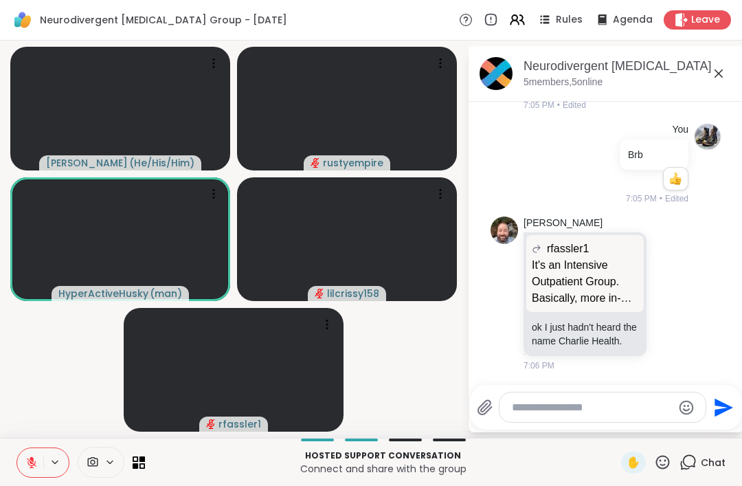
click at [34, 460] on icon at bounding box center [31, 462] width 12 height 12
click at [26, 467] on icon at bounding box center [31, 462] width 12 height 12
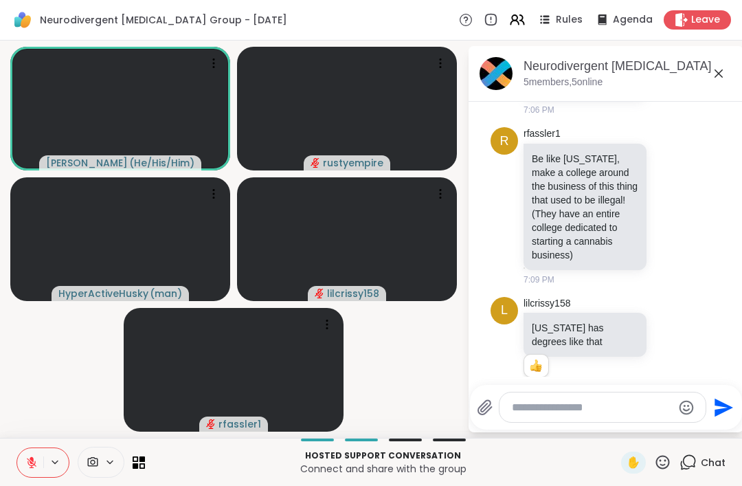
scroll to position [2972, 0]
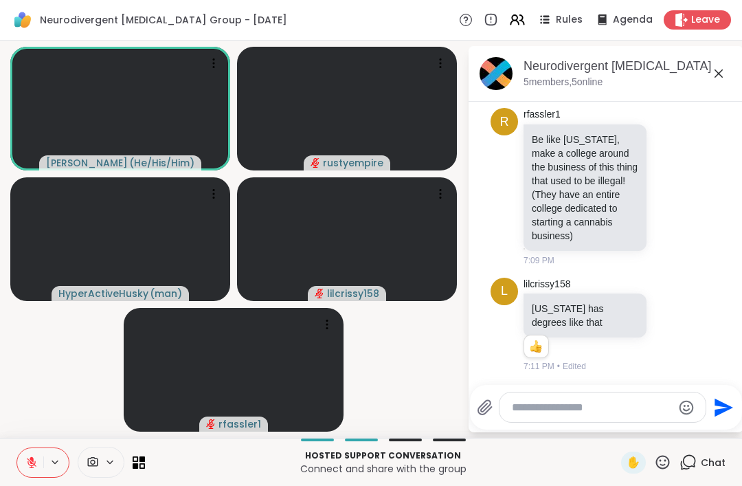
click at [666, 470] on icon at bounding box center [662, 461] width 17 height 17
click at [655, 431] on span "👍" at bounding box center [653, 426] width 14 height 16
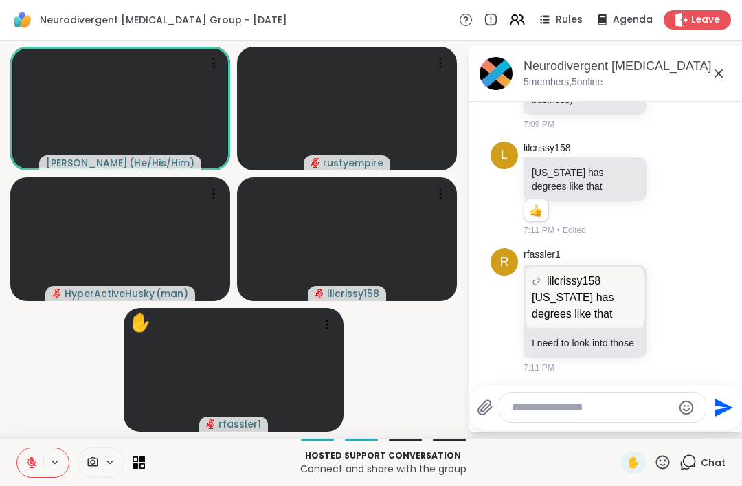
click at [31, 471] on button at bounding box center [30, 462] width 26 height 29
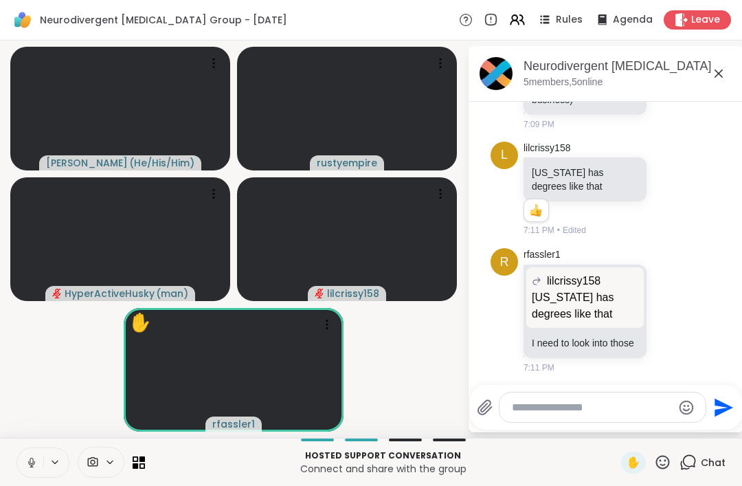
click at [661, 468] on icon at bounding box center [663, 462] width 14 height 14
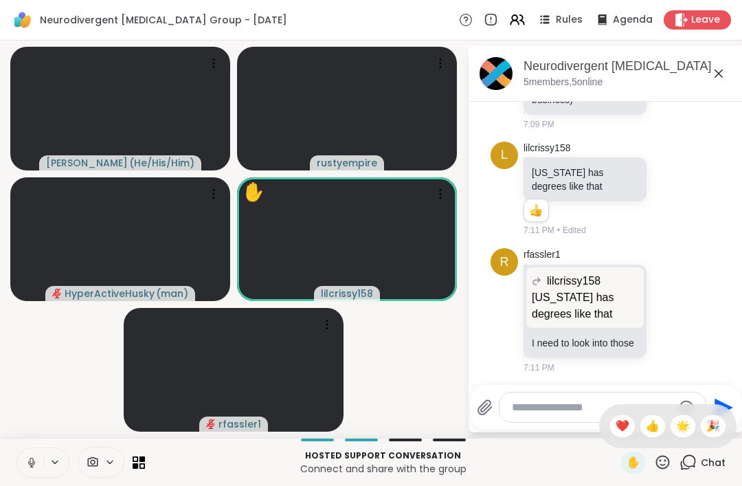
click at [32, 473] on button at bounding box center [30, 462] width 26 height 29
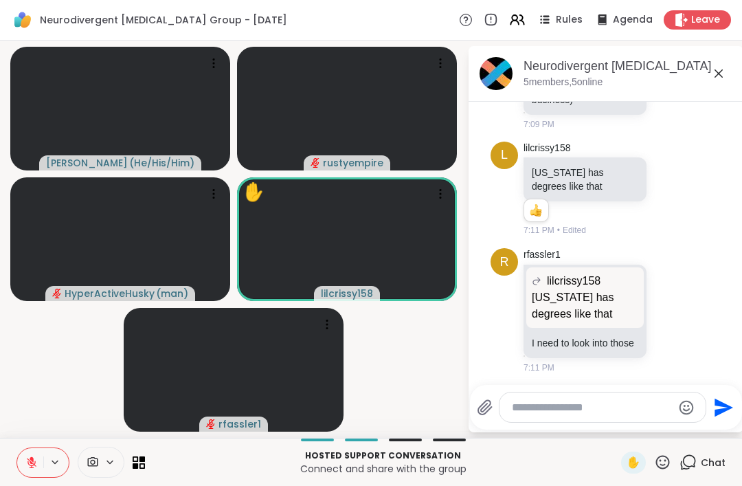
click at [545, 409] on textarea "Type your message" at bounding box center [592, 407] width 160 height 14
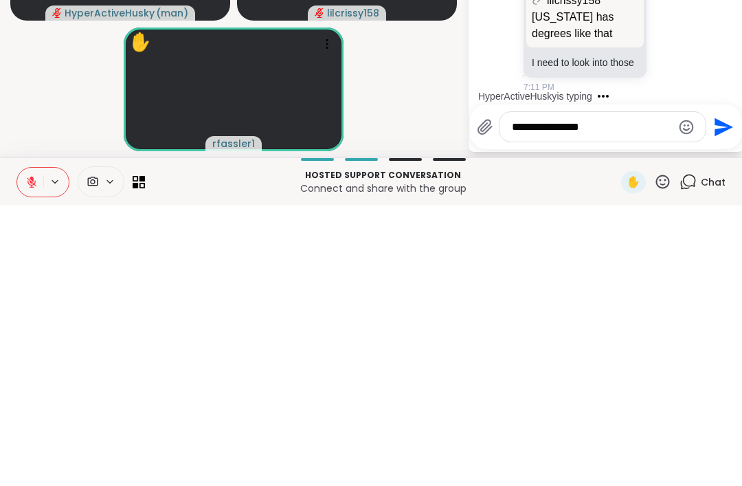
type textarea "**********"
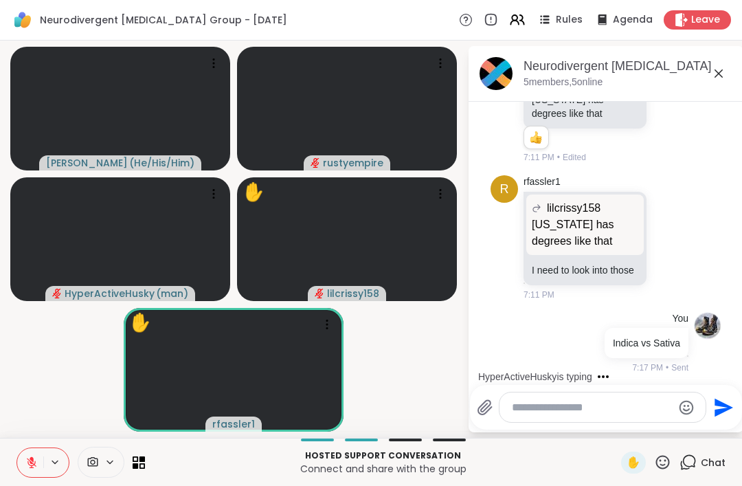
click at [534, 414] on textarea "Type your message" at bounding box center [592, 407] width 160 height 14
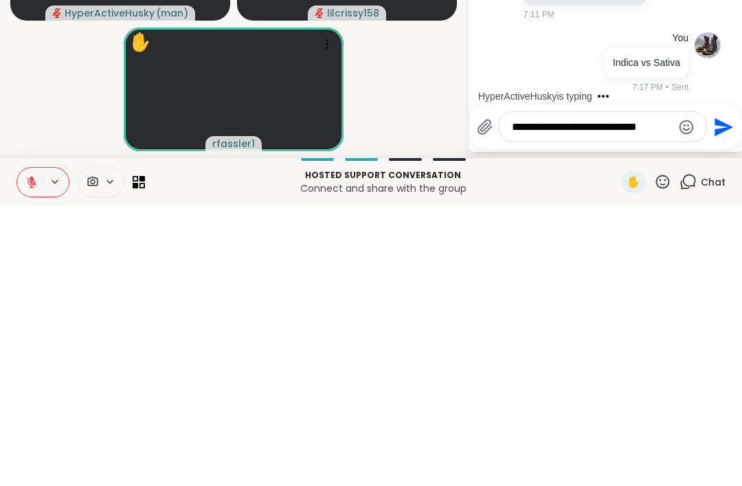
type textarea "**********"
click at [723, 396] on icon "Send" at bounding box center [722, 407] width 22 height 22
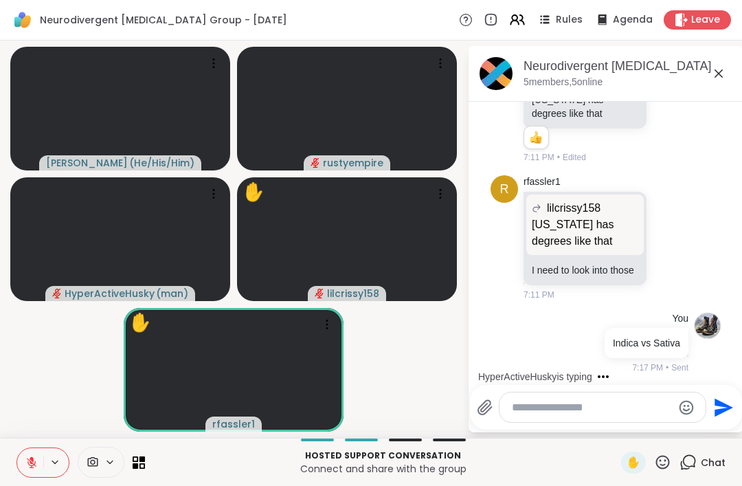
scroll to position [3267, 0]
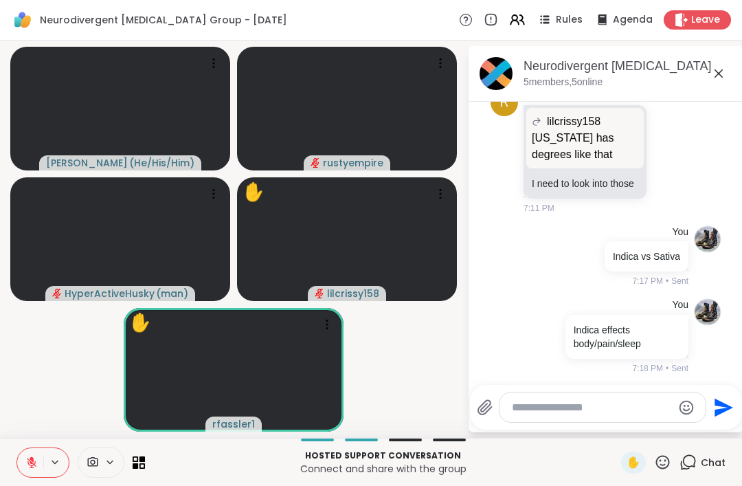
click at [532, 410] on textarea "Type your message" at bounding box center [592, 407] width 160 height 14
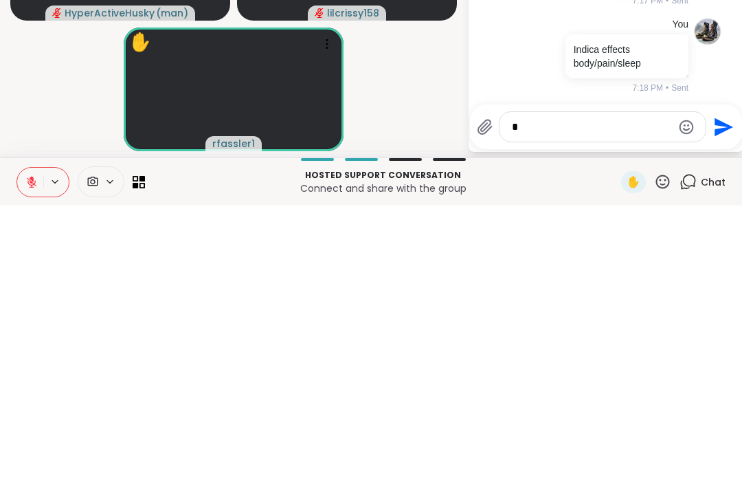
scroll to position [3436, 0]
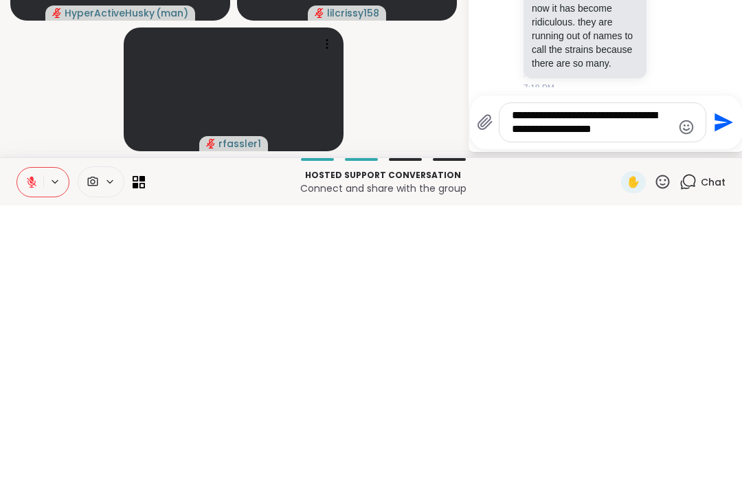
type textarea "**********"
click at [720, 392] on icon "Send" at bounding box center [722, 403] width 22 height 22
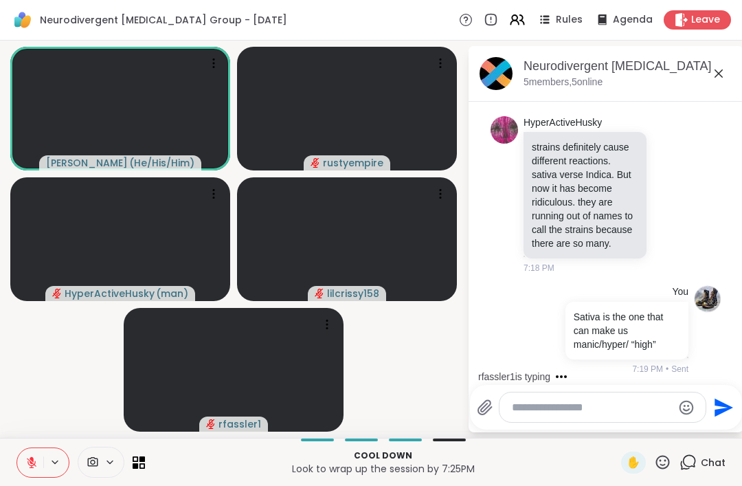
scroll to position [3689, 0]
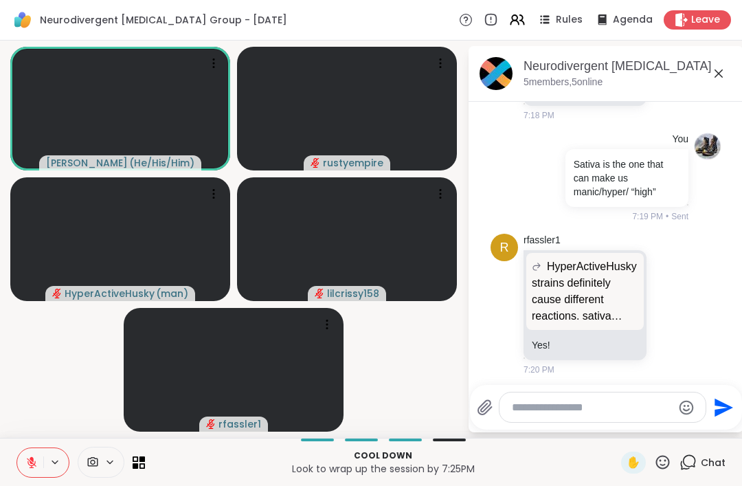
click at [32, 456] on icon at bounding box center [31, 462] width 12 height 12
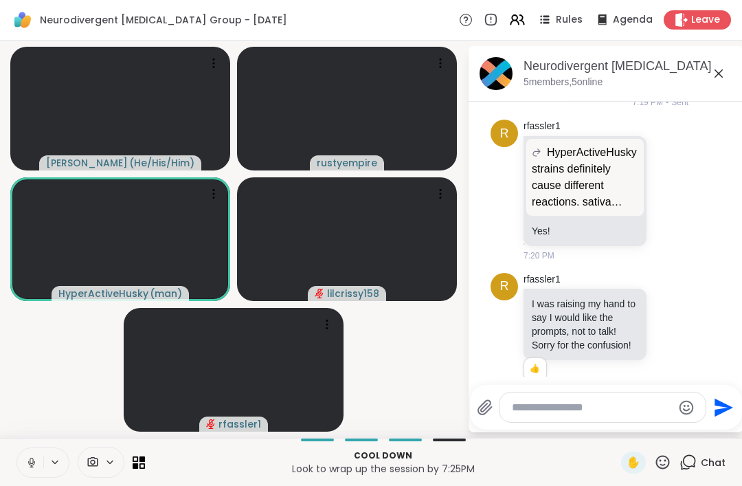
scroll to position [3822, 0]
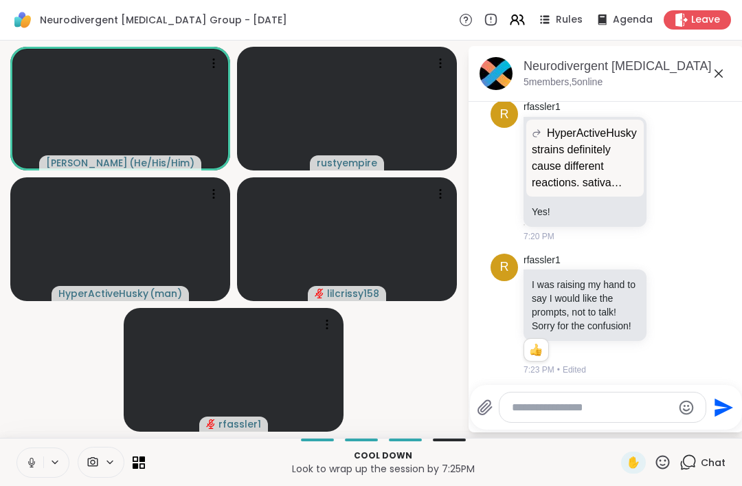
click at [637, 462] on span "✋" at bounding box center [633, 462] width 14 height 16
click at [633, 462] on span "✋" at bounding box center [633, 462] width 14 height 16
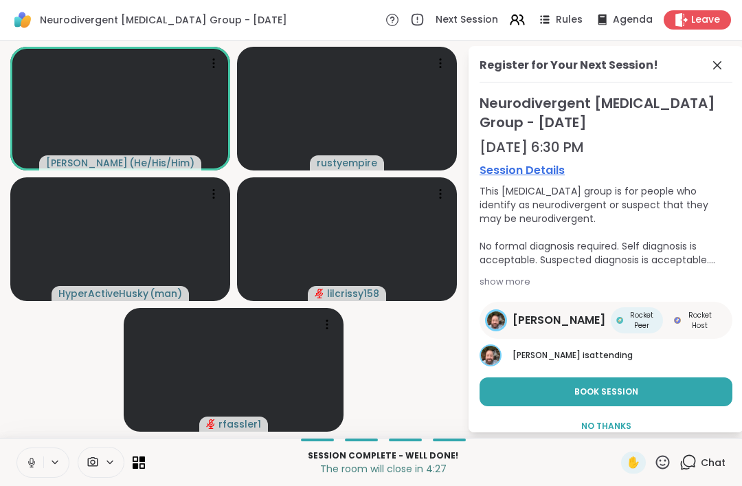
click at [600, 390] on span "Book Session" at bounding box center [606, 391] width 64 height 12
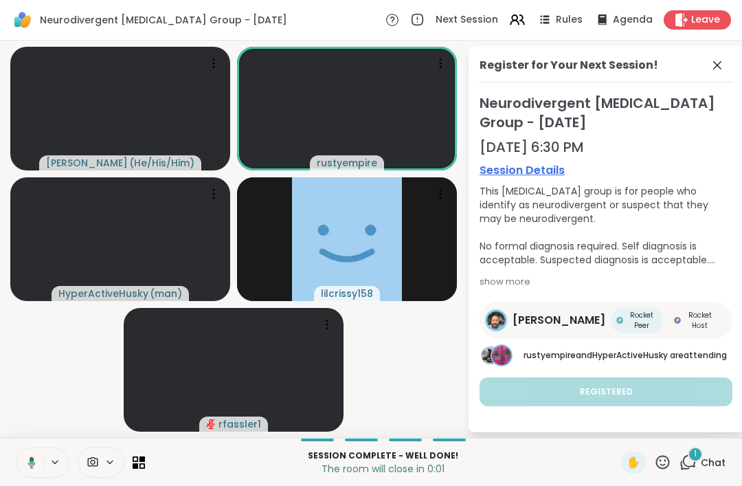
click at [708, 21] on span "Leave" at bounding box center [705, 20] width 29 height 14
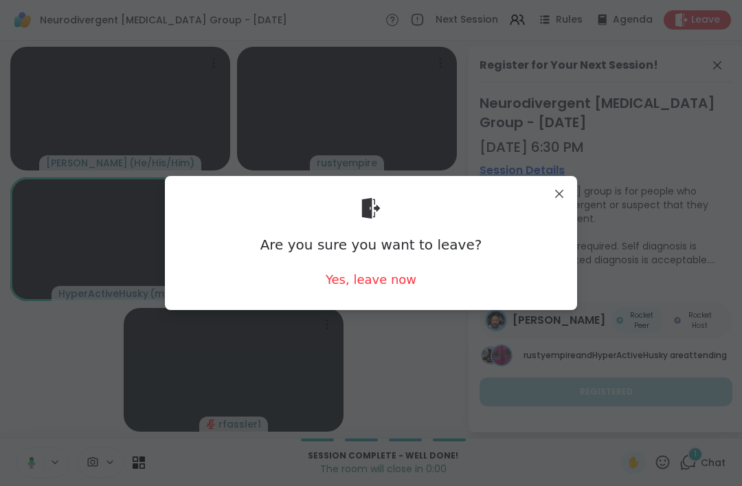
click at [376, 280] on div "Yes, leave now" at bounding box center [371, 279] width 91 height 17
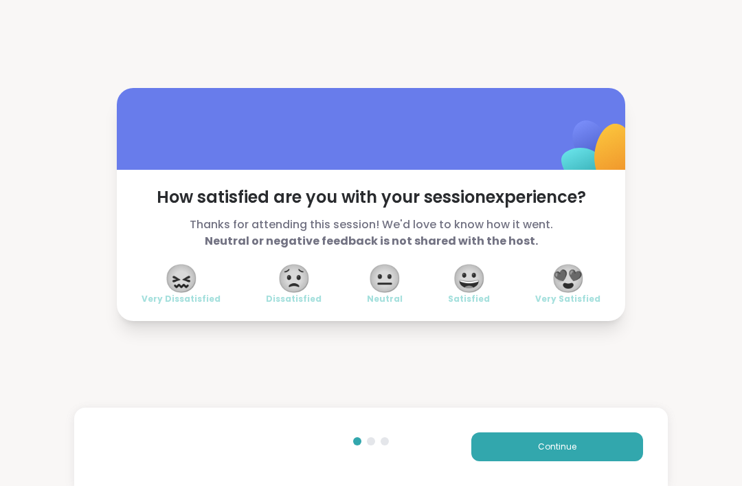
click at [479, 284] on span "😀" at bounding box center [469, 278] width 34 height 25
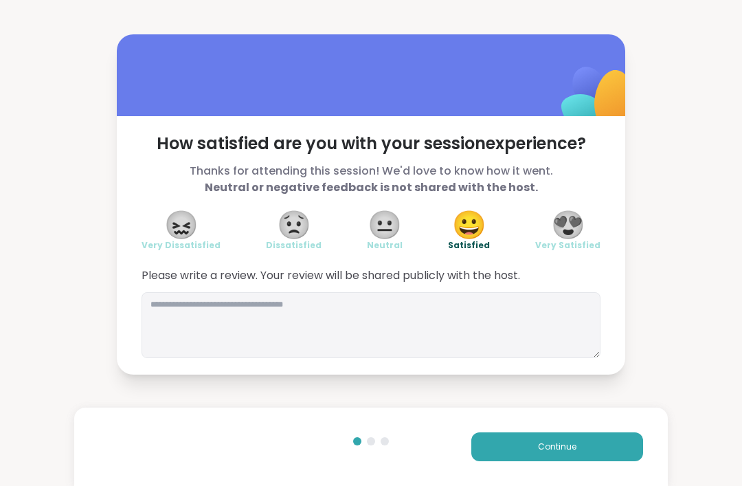
click at [559, 446] on span "Continue" at bounding box center [557, 446] width 38 height 12
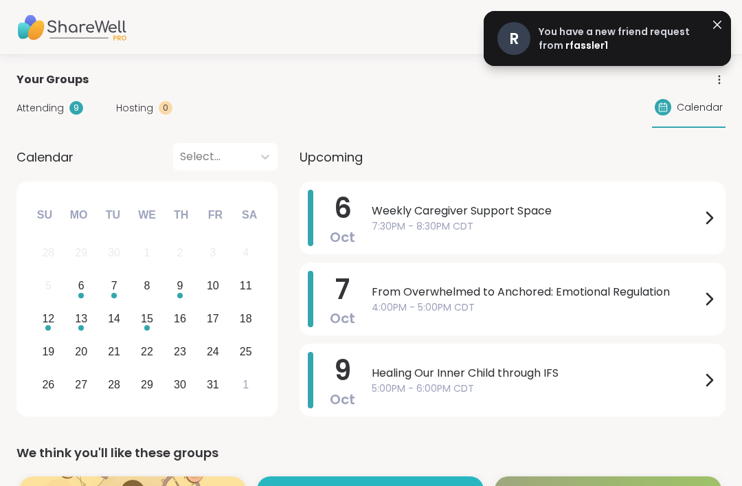
click at [34, 113] on span "Attending" at bounding box center [39, 108] width 47 height 14
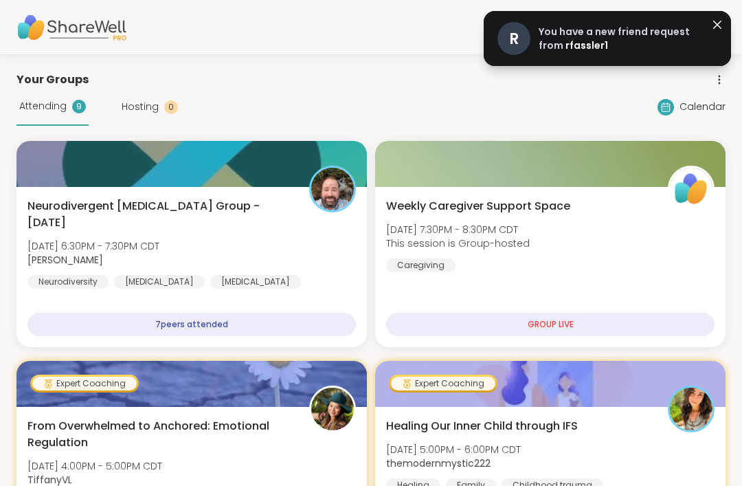
click at [253, 228] on div "Neurodivergent [MEDICAL_DATA] Group - [DATE] [DATE] 6:30PM - 7:30PM CDT [PERSON…" at bounding box center [191, 243] width 328 height 91
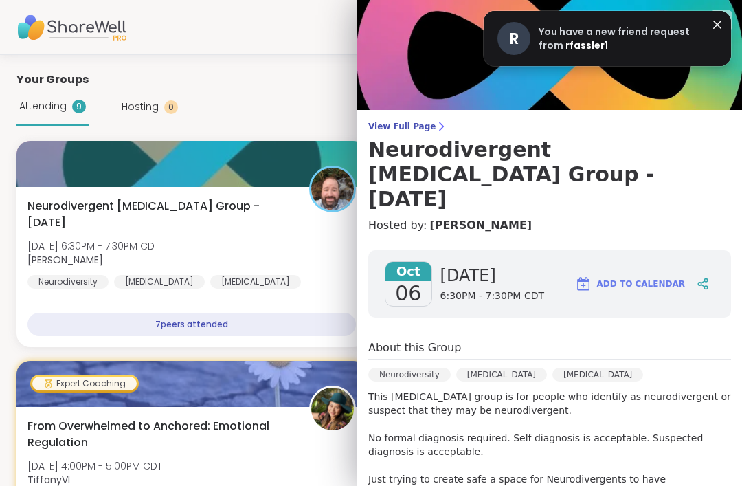
click at [526, 368] on div "Neurodiversity [MEDICAL_DATA] [MEDICAL_DATA]" at bounding box center [549, 379] width 363 height 22
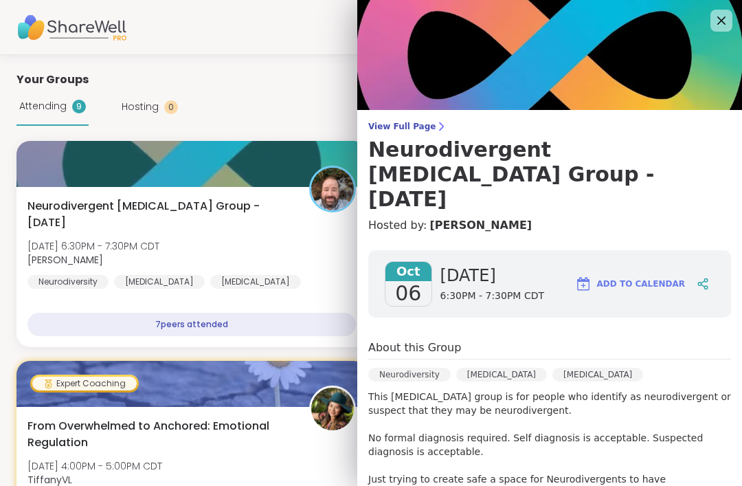
click at [288, 286] on div "Neurodivergent [MEDICAL_DATA] Group - [DATE] [DATE] 6:30PM - 7:30PM CDT [PERSON…" at bounding box center [191, 267] width 350 height 160
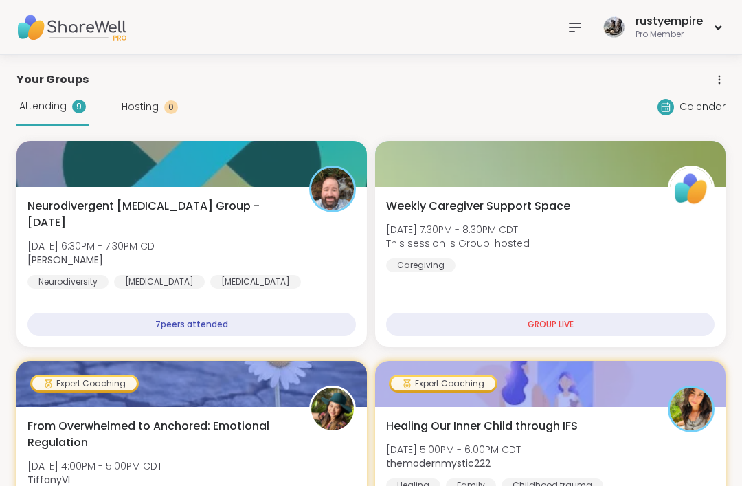
click at [520, 207] on span "Weekly Caregiver Support Space" at bounding box center [478, 206] width 184 height 16
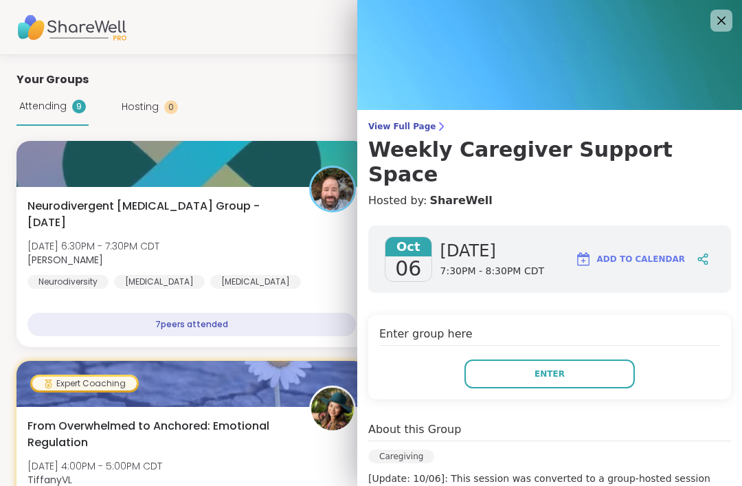
click at [570, 359] on button "Enter" at bounding box center [549, 373] width 170 height 29
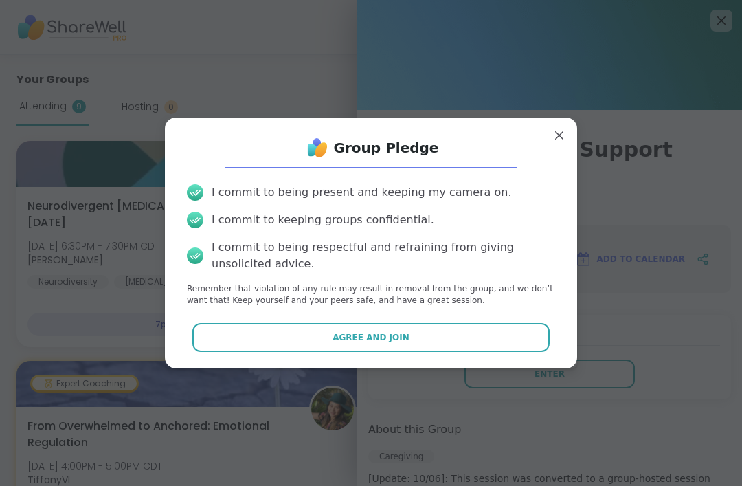
click at [431, 338] on button "Agree and Join" at bounding box center [371, 337] width 358 height 29
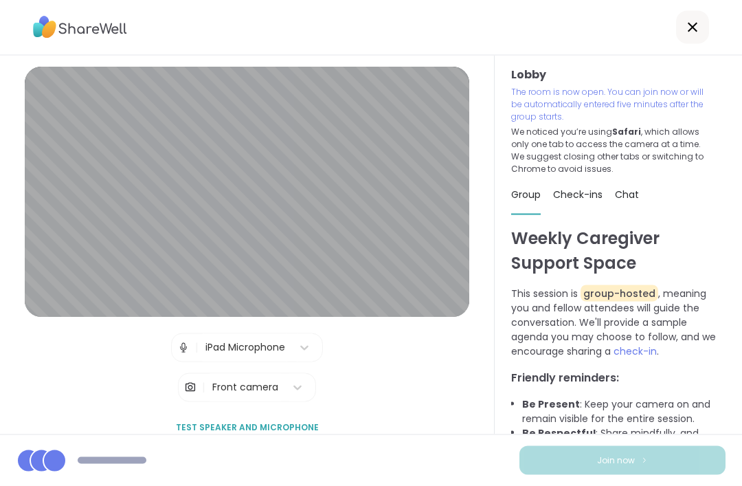
scroll to position [44, 0]
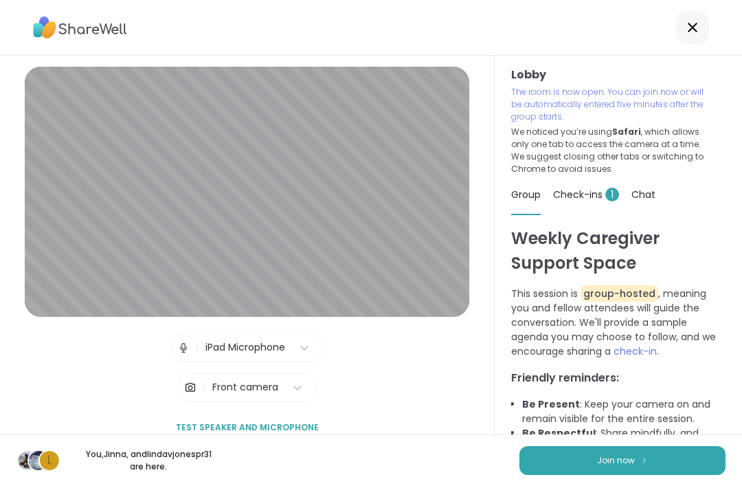
click at [596, 457] on button "Join now" at bounding box center [622, 460] width 206 height 29
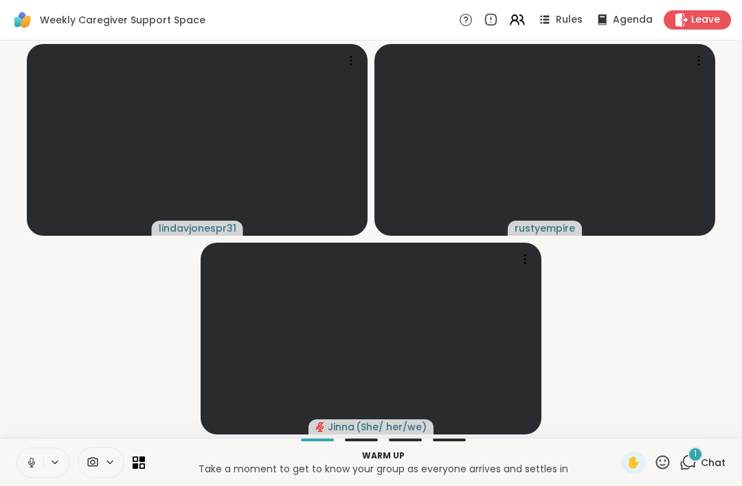
click at [30, 475] on button at bounding box center [30, 462] width 26 height 29
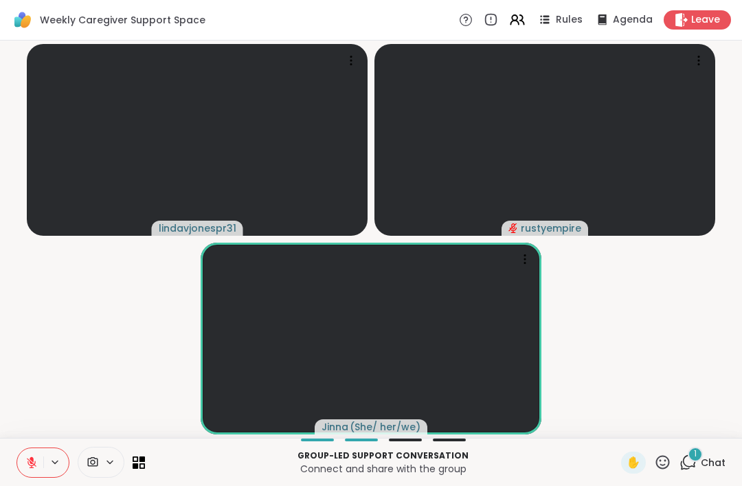
click at [708, 456] on span "Chat" at bounding box center [713, 462] width 25 height 14
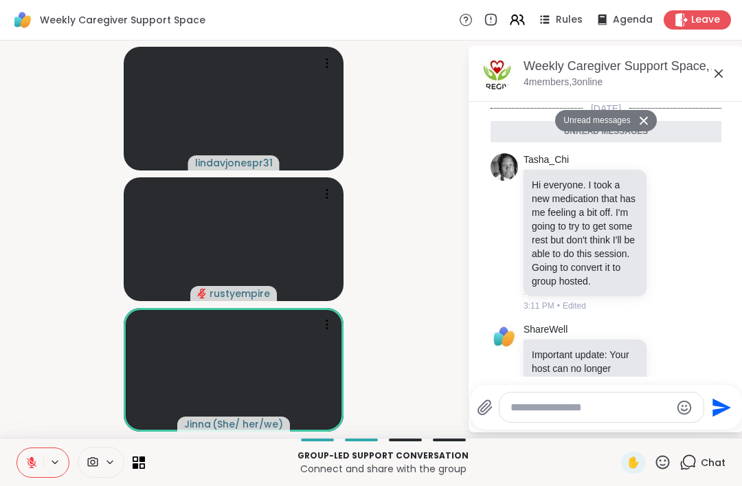
scroll to position [205, 0]
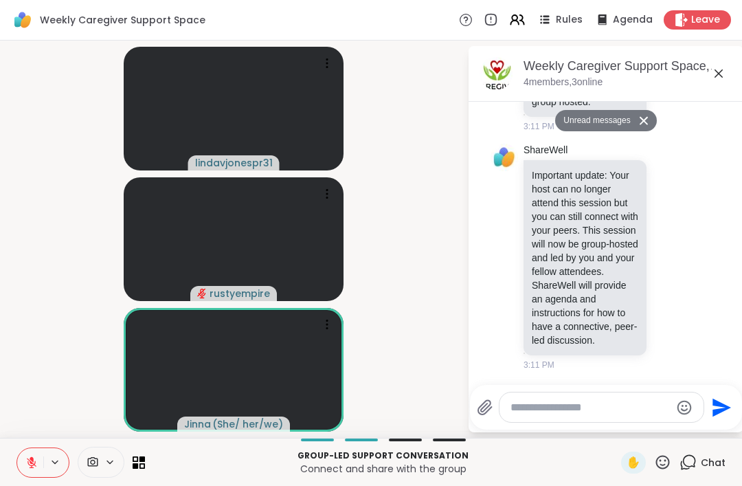
click at [33, 463] on icon at bounding box center [32, 462] width 10 height 10
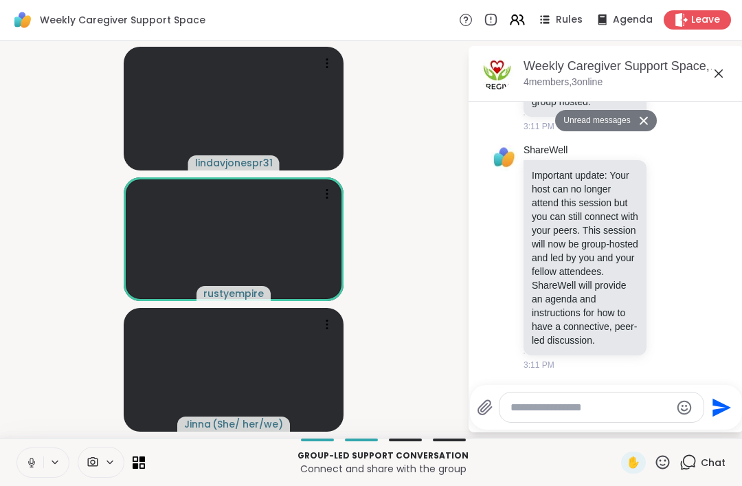
click at [642, 125] on button at bounding box center [646, 121] width 22 height 20
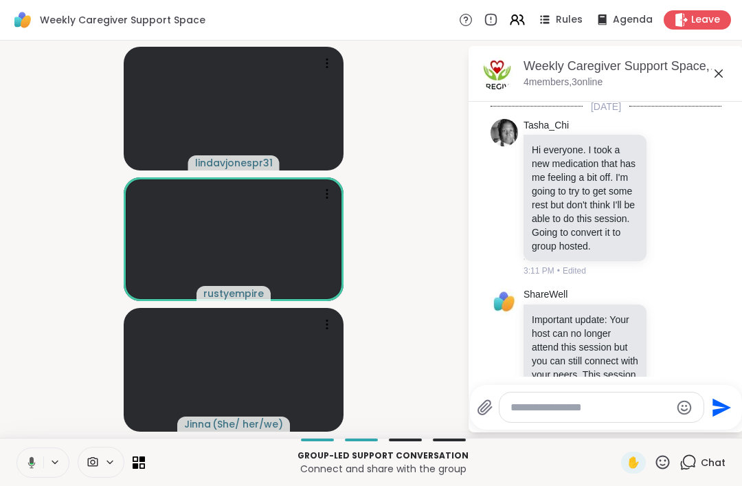
scroll to position [0, 0]
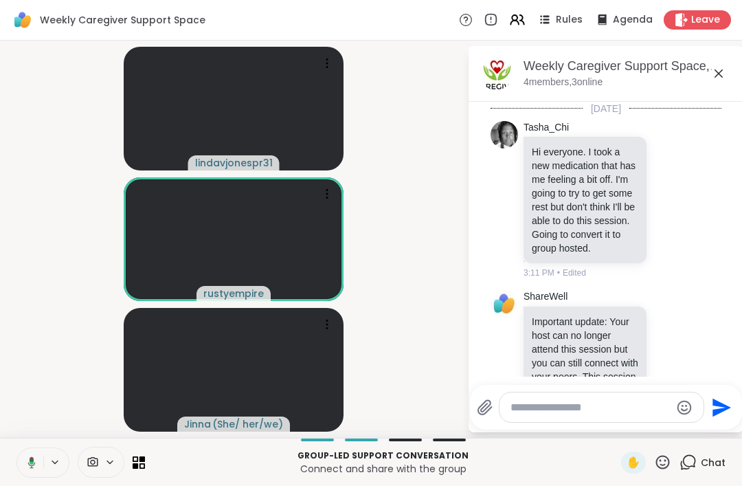
click at [705, 22] on span "Leave" at bounding box center [705, 20] width 29 height 14
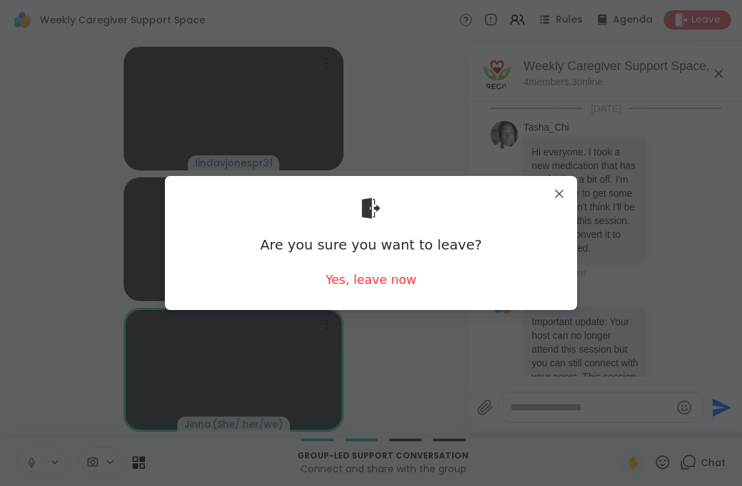
click at [382, 280] on div "Yes, leave now" at bounding box center [371, 279] width 91 height 17
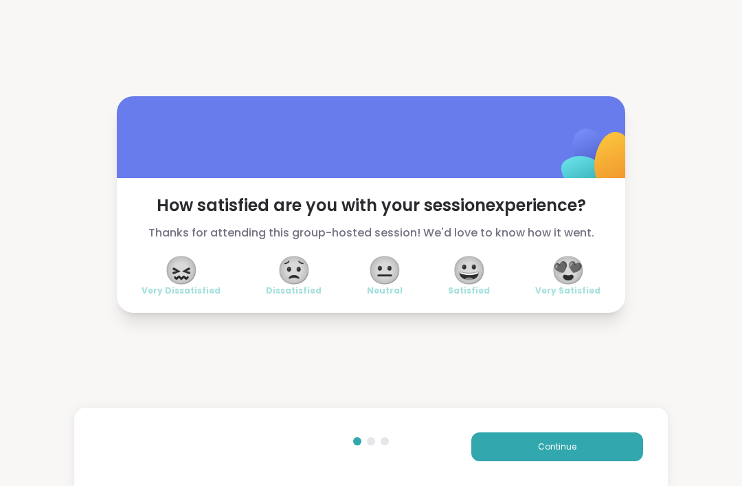
click at [558, 440] on span "Continue" at bounding box center [557, 446] width 38 height 12
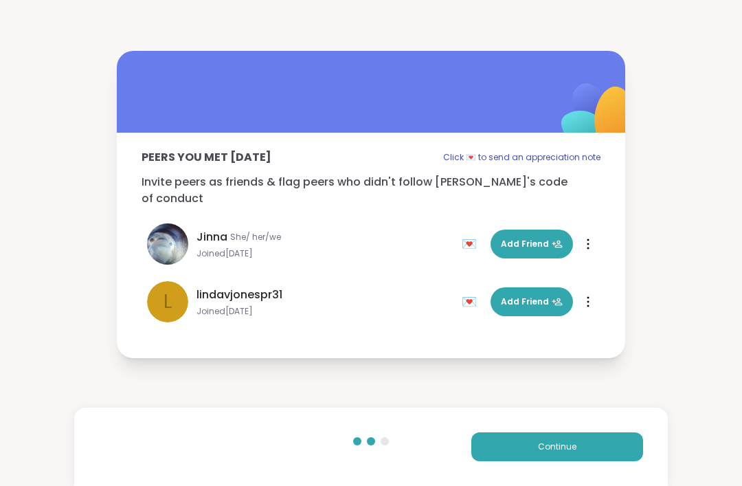
click at [556, 451] on span "Continue" at bounding box center [557, 446] width 38 height 12
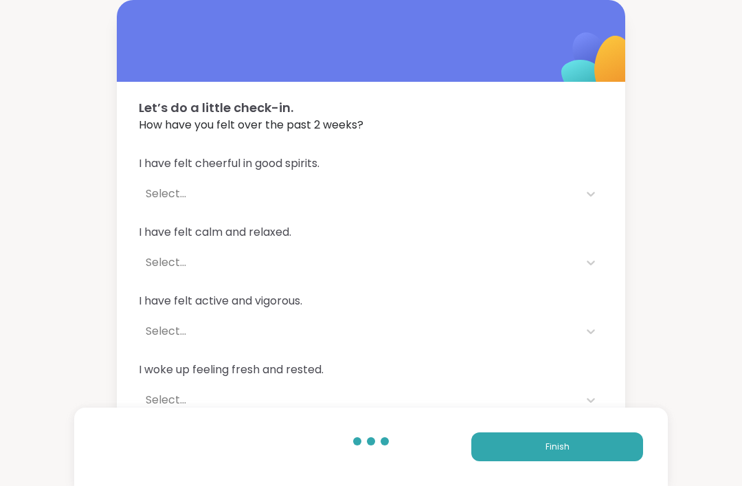
click at [554, 449] on span "Finish" at bounding box center [557, 446] width 24 height 12
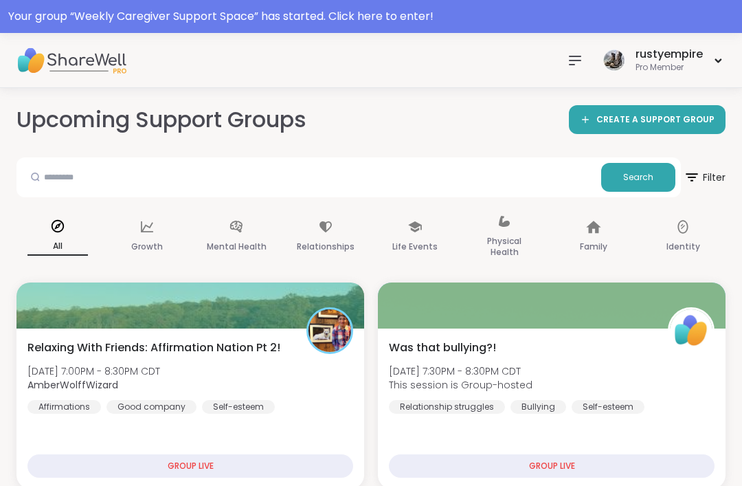
click at [576, 64] on icon at bounding box center [575, 60] width 16 height 16
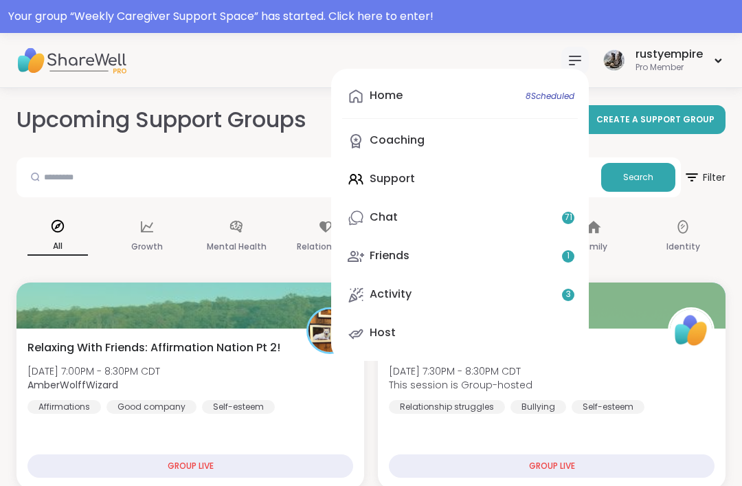
click at [427, 98] on link "Home 8 Scheduled" at bounding box center [460, 96] width 236 height 33
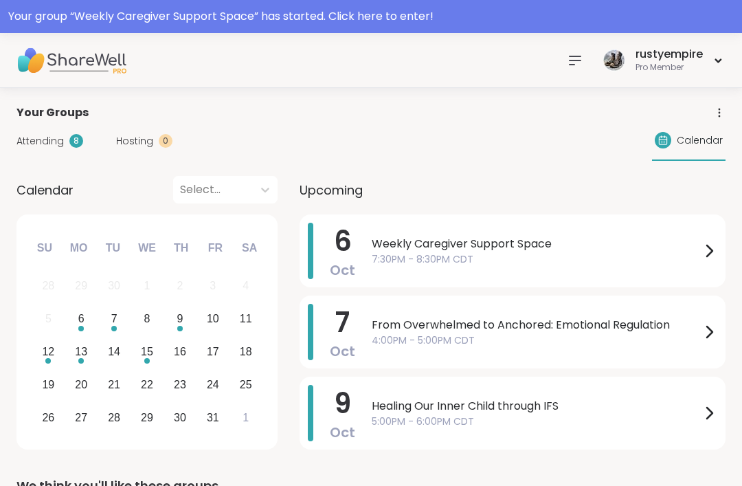
click at [30, 146] on span "Attending" at bounding box center [39, 141] width 47 height 14
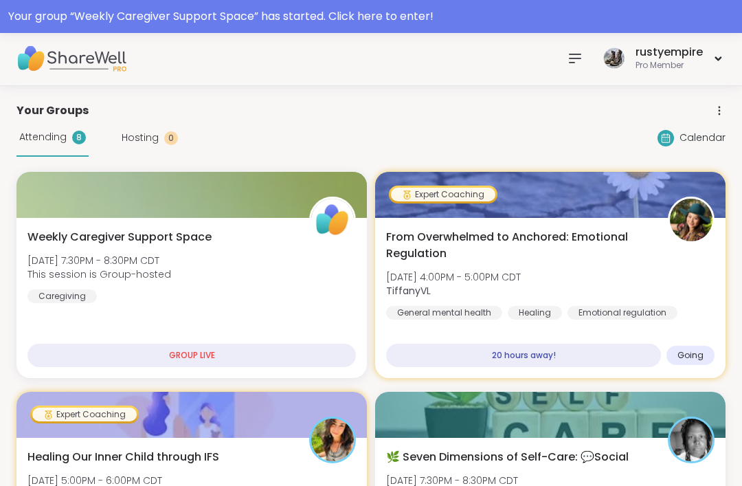
scroll to position [3, 0]
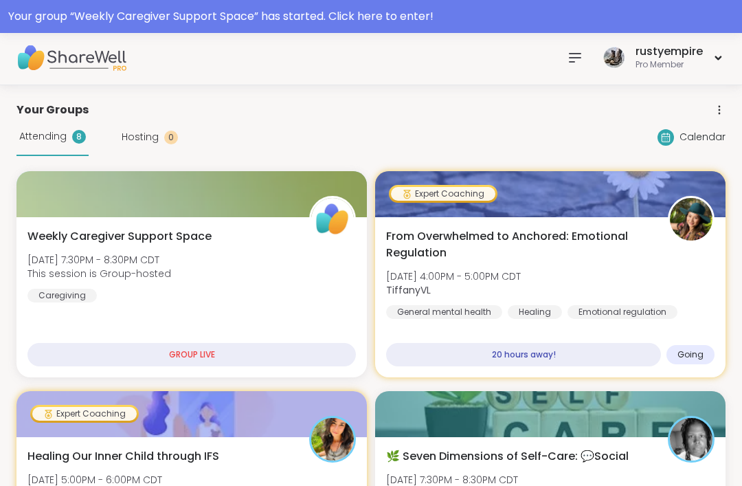
click at [567, 52] on icon at bounding box center [575, 57] width 16 height 16
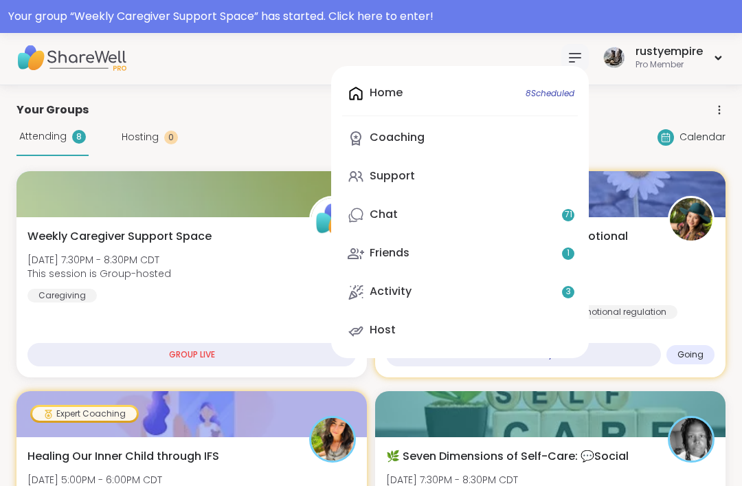
click at [393, 86] on div "Home 8 Scheduled Coaching Support Chat 71 Friends 1 Activity 3 Host" at bounding box center [460, 212] width 258 height 292
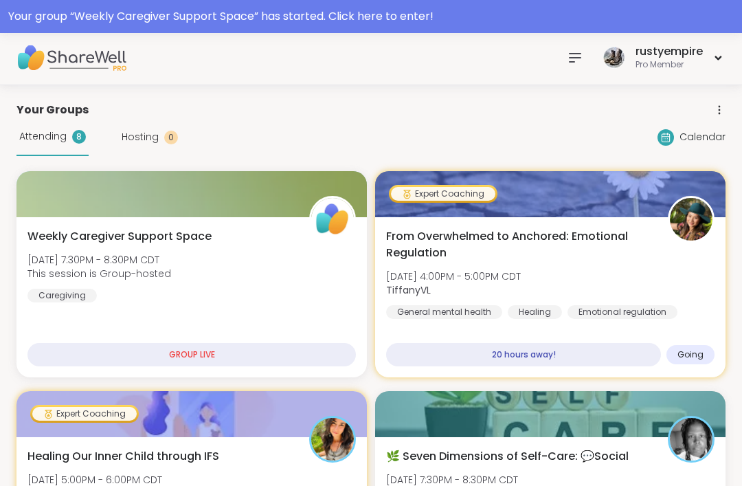
click at [572, 60] on icon at bounding box center [575, 57] width 16 height 16
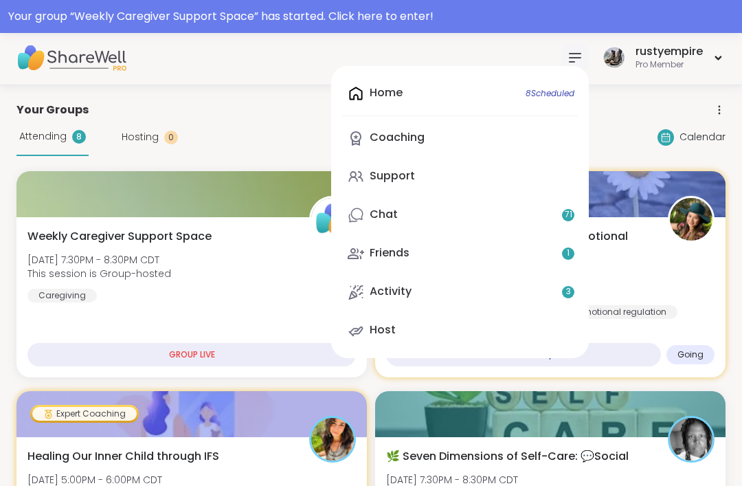
click at [404, 179] on div "Support" at bounding box center [392, 175] width 45 height 15
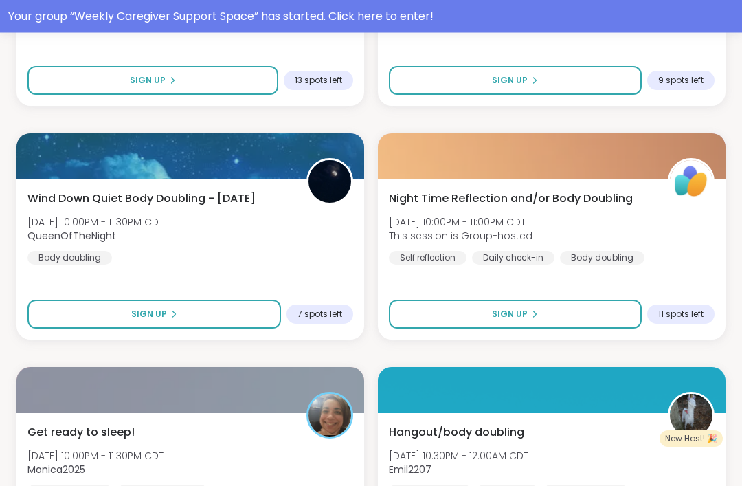
scroll to position [1550, 0]
click at [566, 206] on div "Night Time Reflection and/or Body Doubling [DATE] 10:00PM - 11:00PM CDT This se…" at bounding box center [552, 227] width 326 height 74
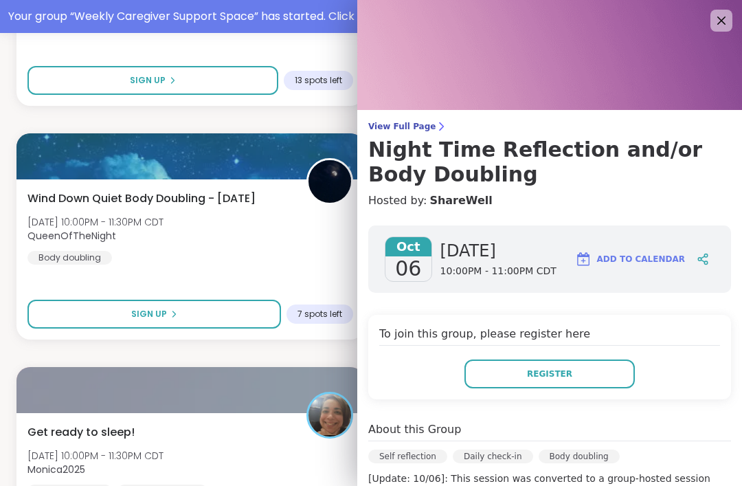
scroll to position [0, 0]
click at [720, 23] on icon at bounding box center [721, 20] width 16 height 16
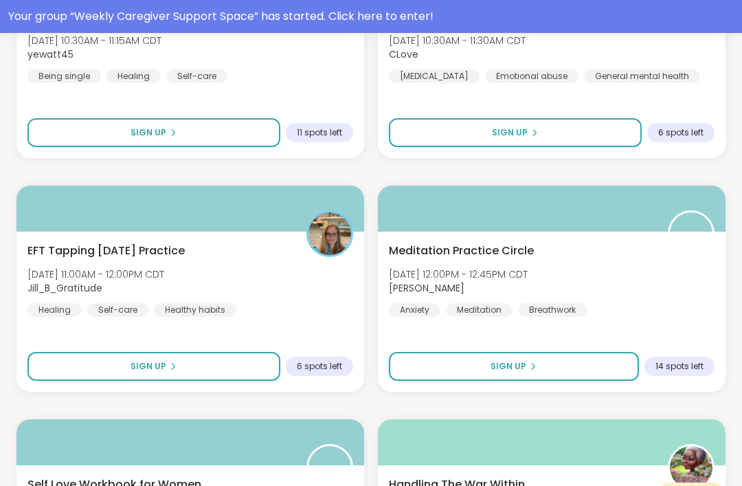
scroll to position [3362, 0]
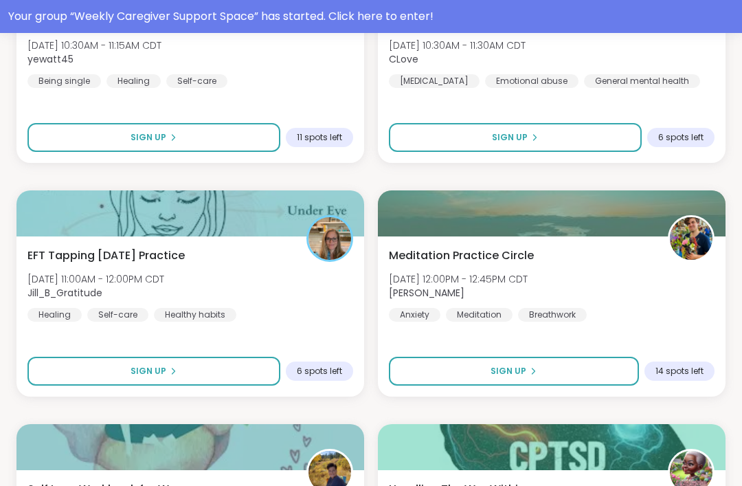
click at [136, 257] on span "EFT Tapping [DATE] Practice" at bounding box center [105, 255] width 157 height 16
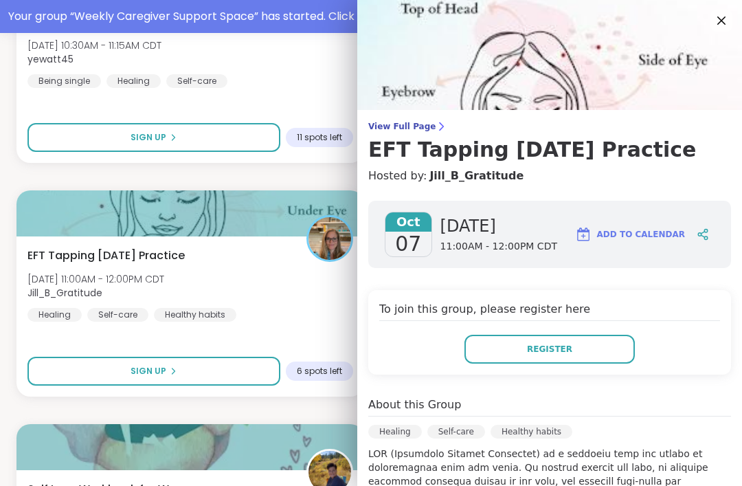
click at [559, 359] on button "Register" at bounding box center [549, 349] width 170 height 29
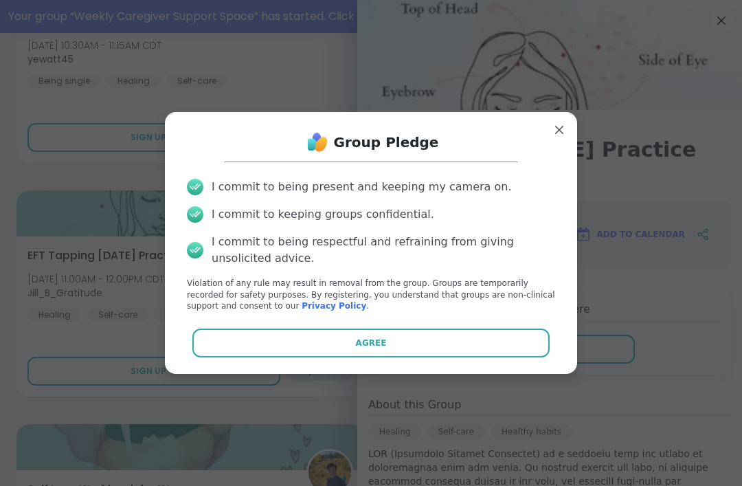
click at [411, 340] on button "Agree" at bounding box center [371, 342] width 358 height 29
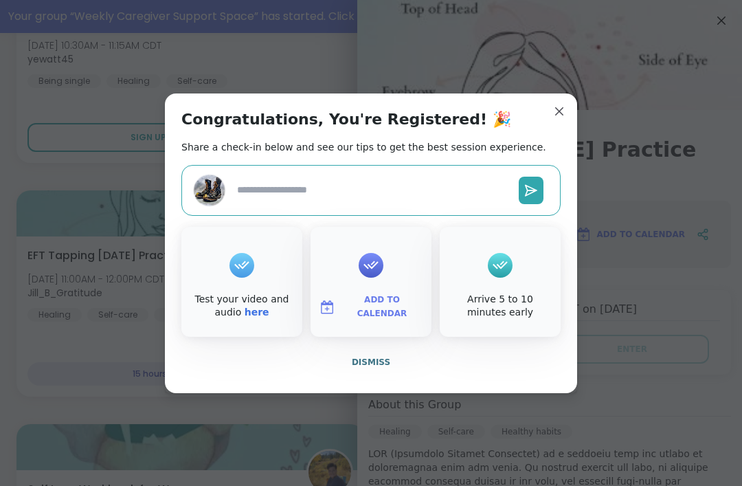
type textarea "*"
click at [395, 313] on button "Add to Calendar" at bounding box center [370, 307] width 115 height 29
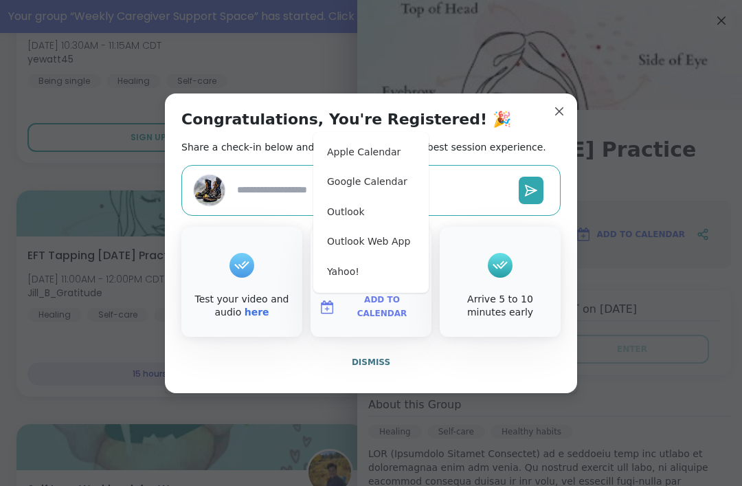
click at [395, 161] on button "Apple Calendar" at bounding box center [371, 152] width 104 height 30
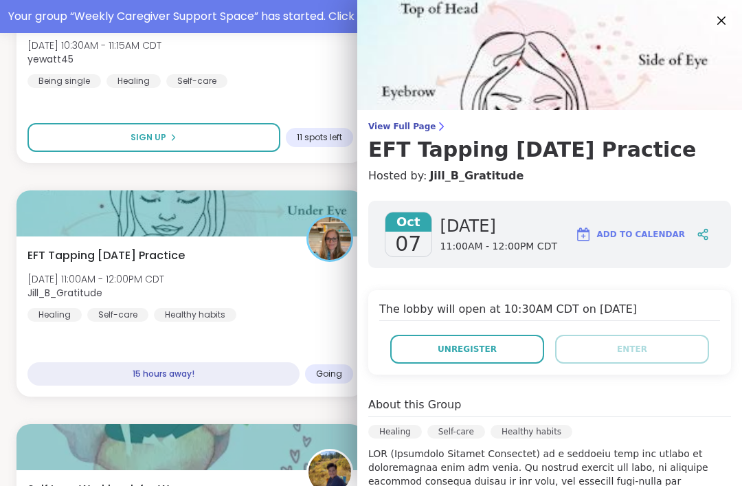
click at [721, 13] on icon at bounding box center [721, 20] width 16 height 16
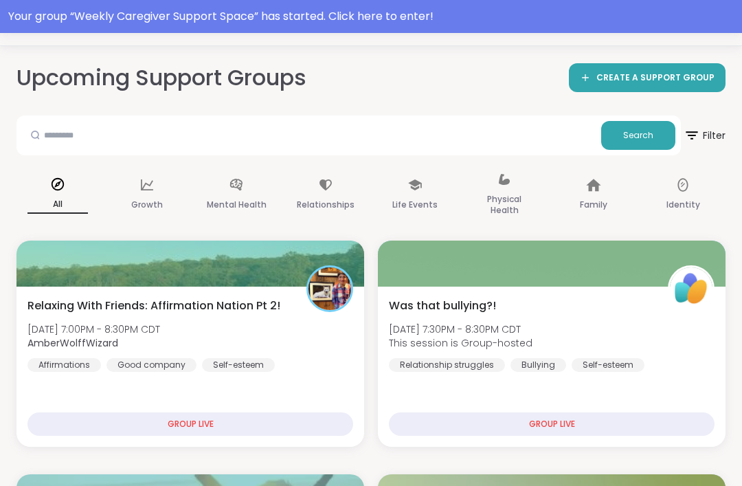
scroll to position [0, 0]
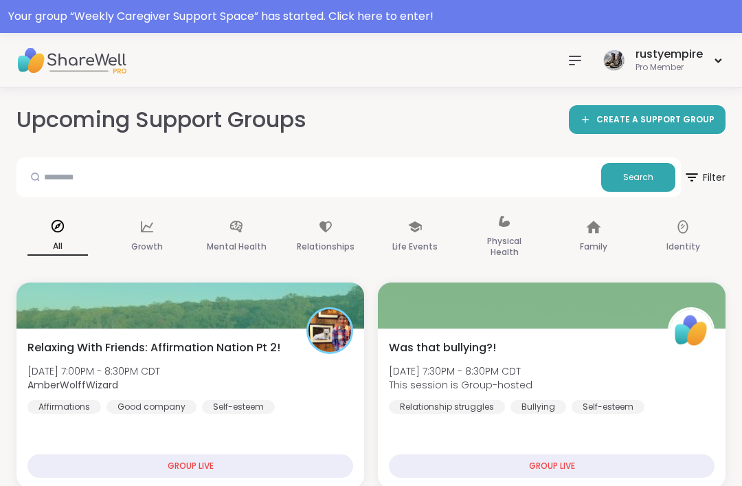
click at [580, 63] on icon at bounding box center [575, 60] width 16 height 16
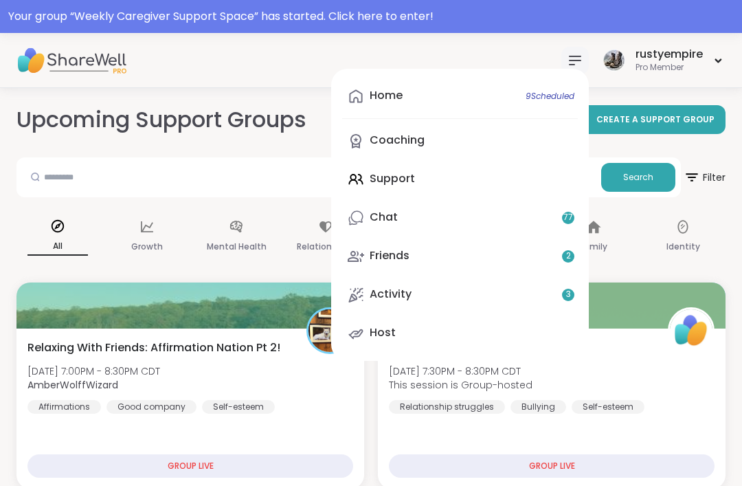
click at [409, 142] on div "Coaching" at bounding box center [397, 140] width 55 height 15
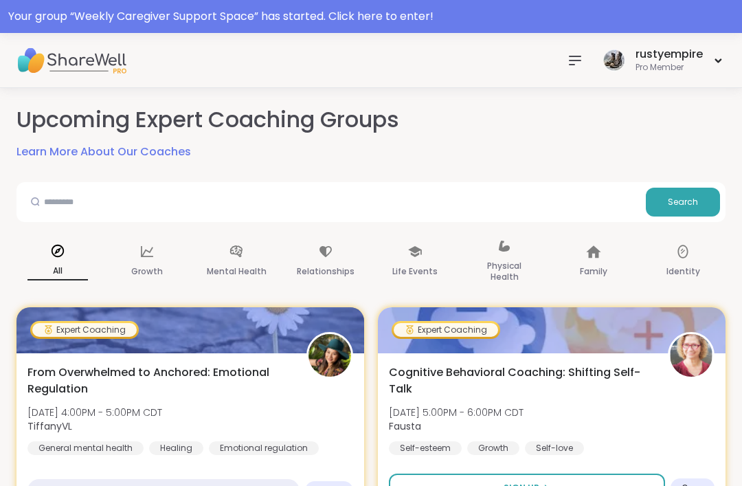
click at [578, 61] on icon at bounding box center [575, 60] width 16 height 16
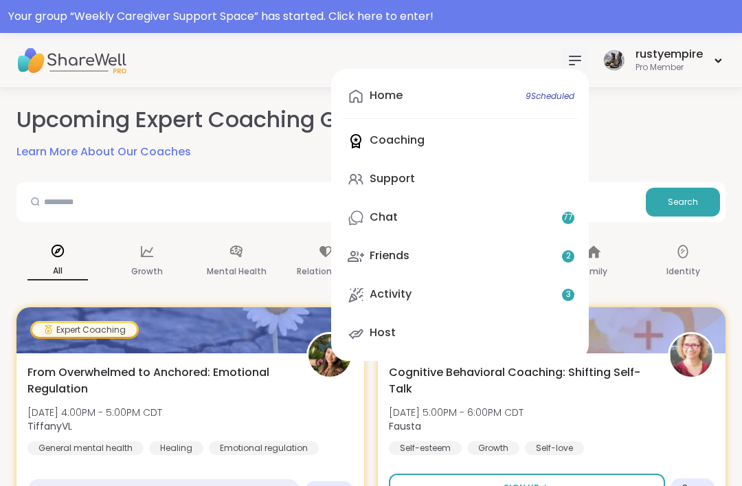
click at [416, 264] on link "Friends 2" at bounding box center [460, 256] width 236 height 33
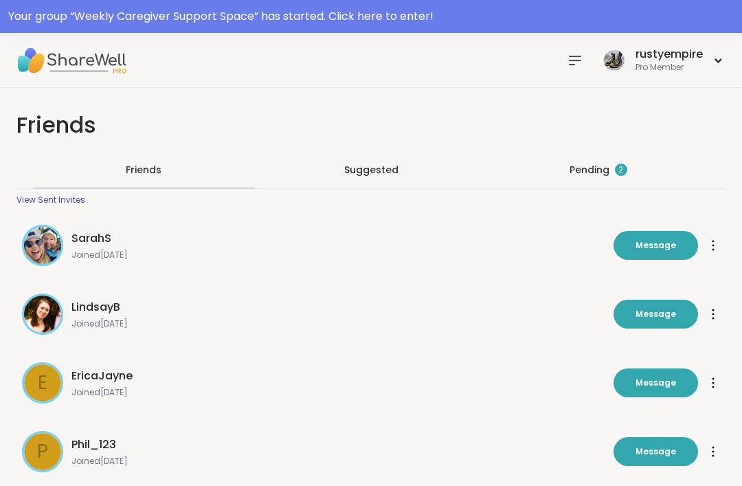
click at [597, 177] on div "Pending 2" at bounding box center [598, 170] width 222 height 36
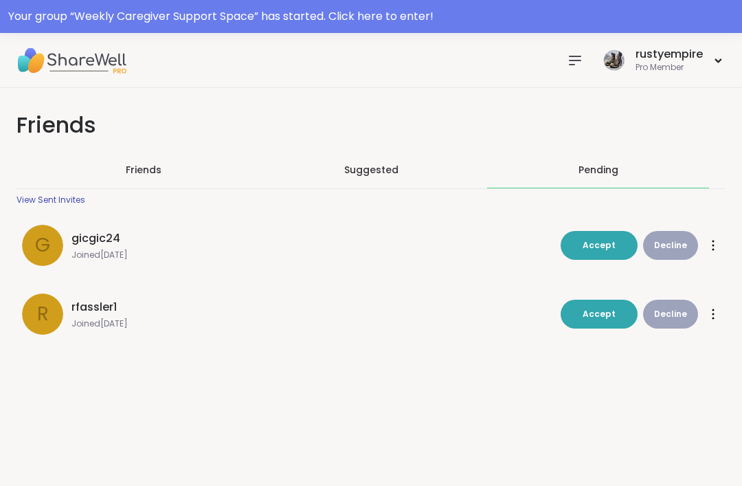
click at [604, 317] on span "Accept" at bounding box center [599, 314] width 33 height 12
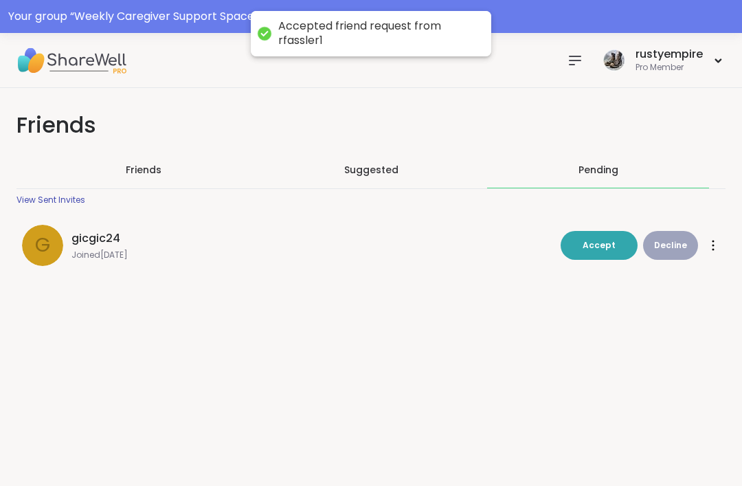
click at [613, 251] on button "Accept" at bounding box center [599, 245] width 77 height 29
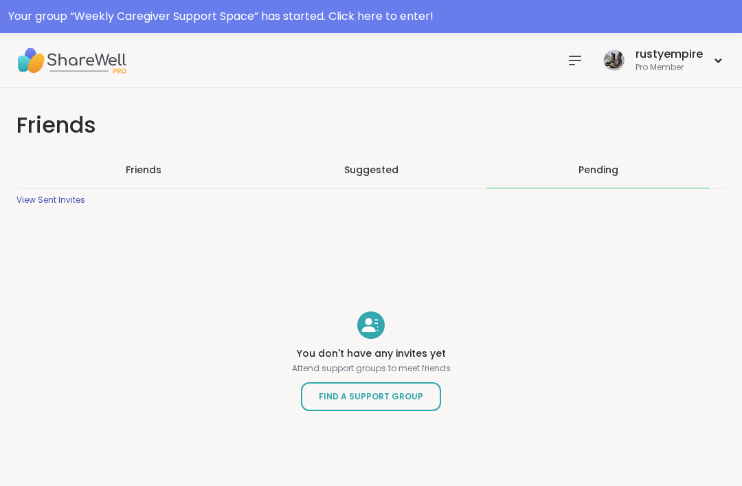
click at [568, 58] on icon at bounding box center [575, 60] width 16 height 16
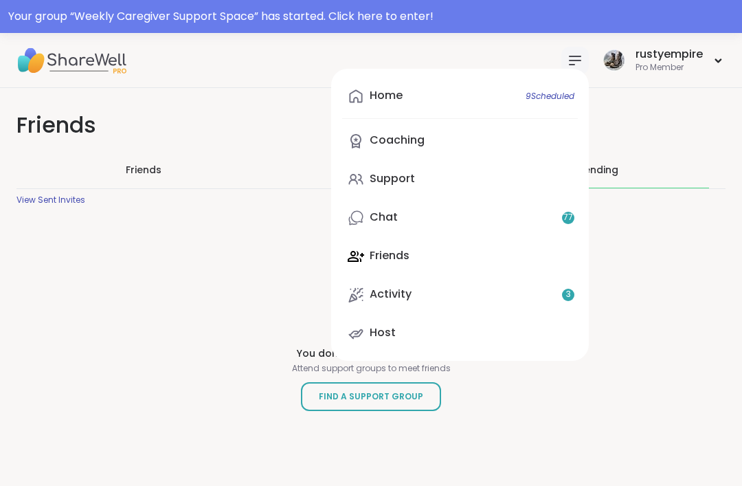
click at [384, 100] on div "Home 9 Scheduled" at bounding box center [386, 95] width 33 height 15
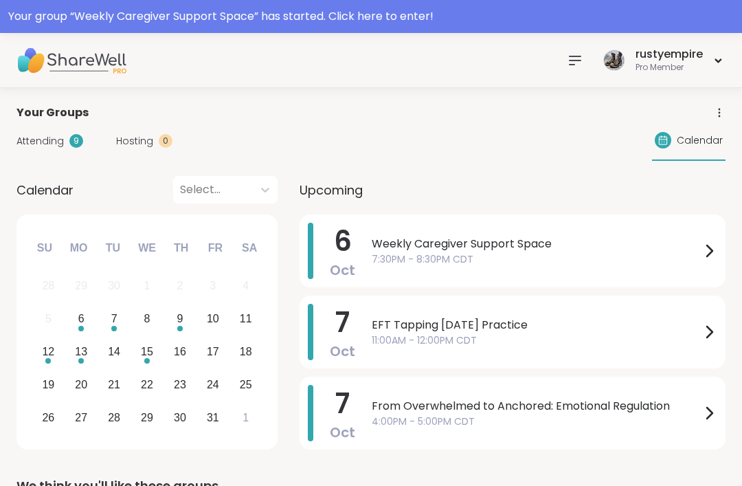
click at [576, 59] on icon at bounding box center [575, 60] width 16 height 16
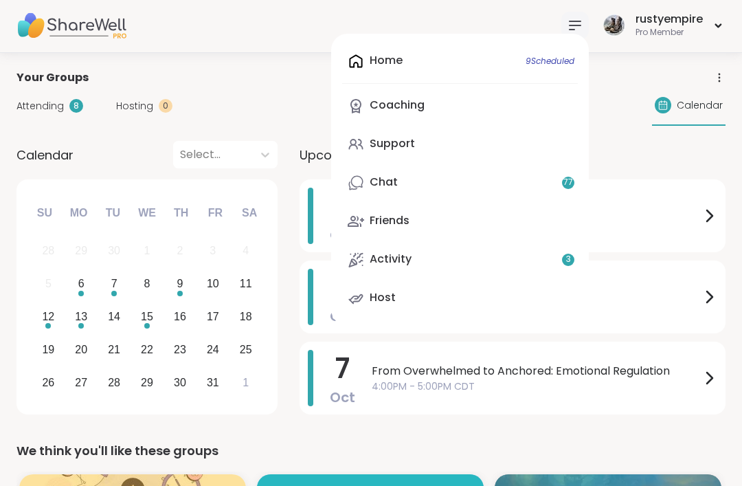
scroll to position [5, 0]
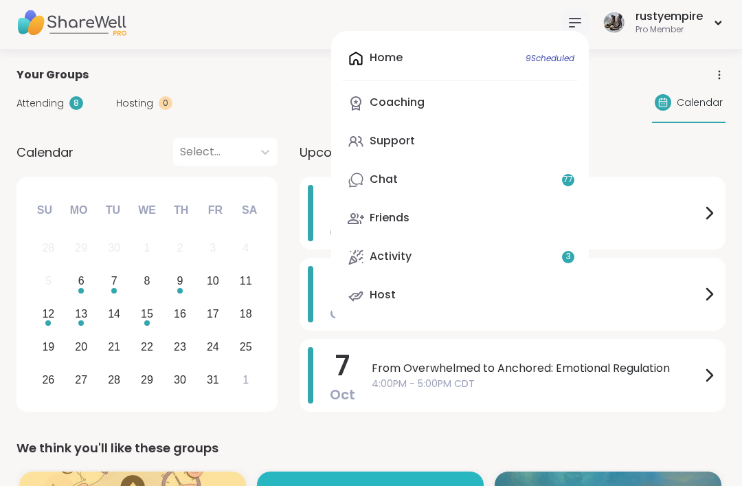
click at [376, 181] on div "Chat 77" at bounding box center [384, 179] width 28 height 15
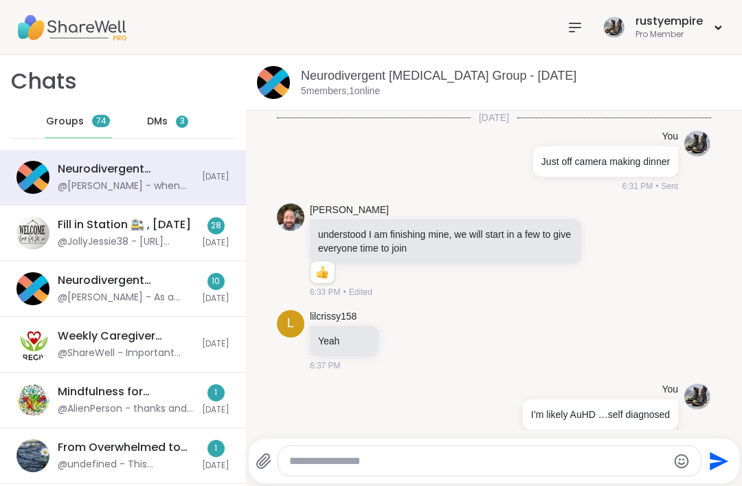
scroll to position [3371, 0]
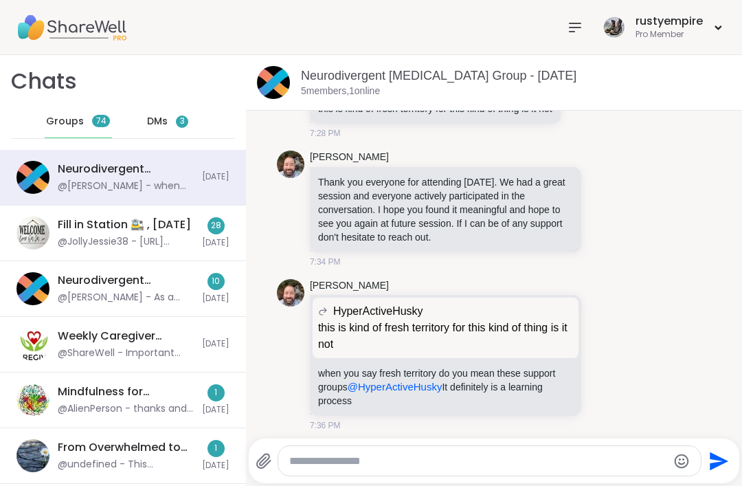
click at [90, 181] on div "@[PERSON_NAME] - when you say fresh territory do you mean these support groups …" at bounding box center [126, 186] width 136 height 14
click at [84, 238] on div "@JollyJessie38 - [URL][DOMAIN_NAME]" at bounding box center [126, 242] width 136 height 14
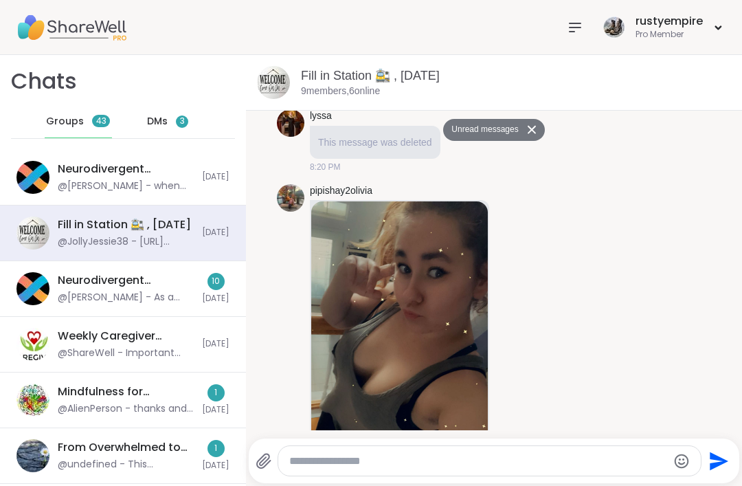
scroll to position [2964, 0]
click at [320, 185] on link "pipishay2olivia" at bounding box center [341, 192] width 63 height 14
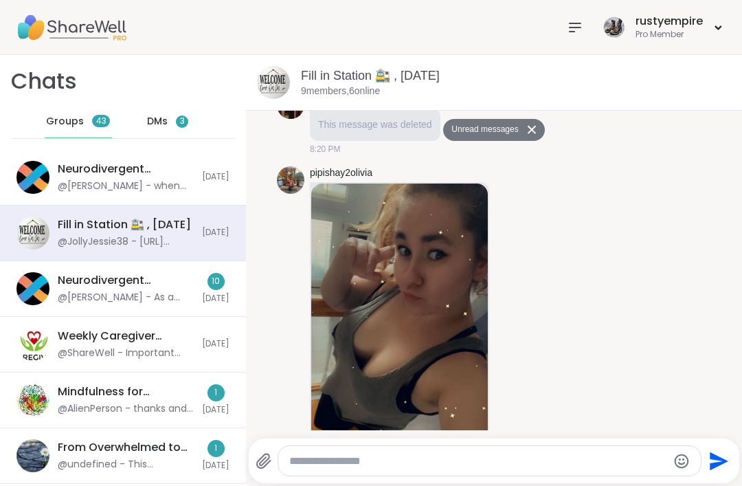
scroll to position [2982, 0]
click at [80, 295] on div "@[PERSON_NAME] - As a reminder I will be holding a support group later [DATE] a…" at bounding box center [126, 298] width 136 height 14
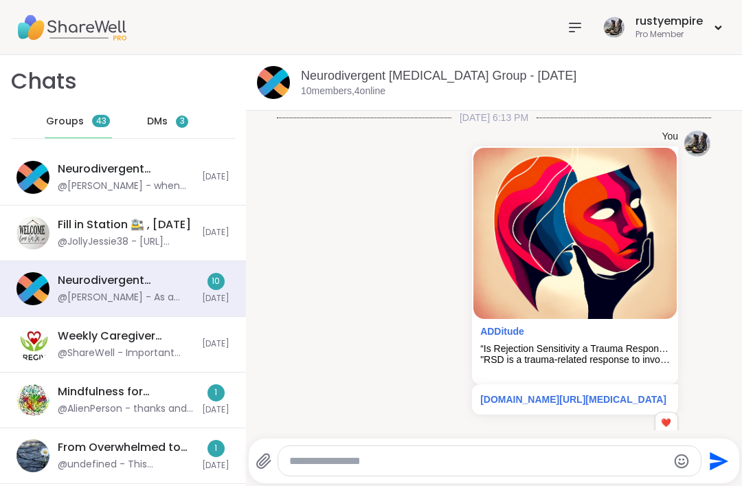
scroll to position [3349, 0]
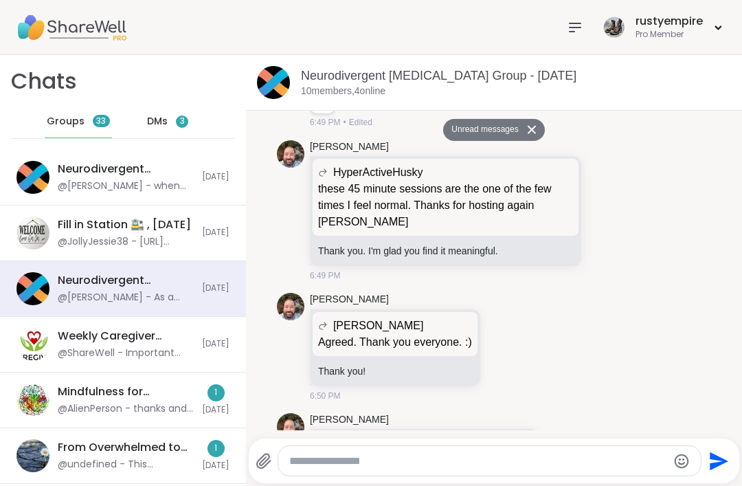
click at [104, 286] on div "Neurodivergent [MEDICAL_DATA] Group - [DATE]" at bounding box center [126, 280] width 136 height 15
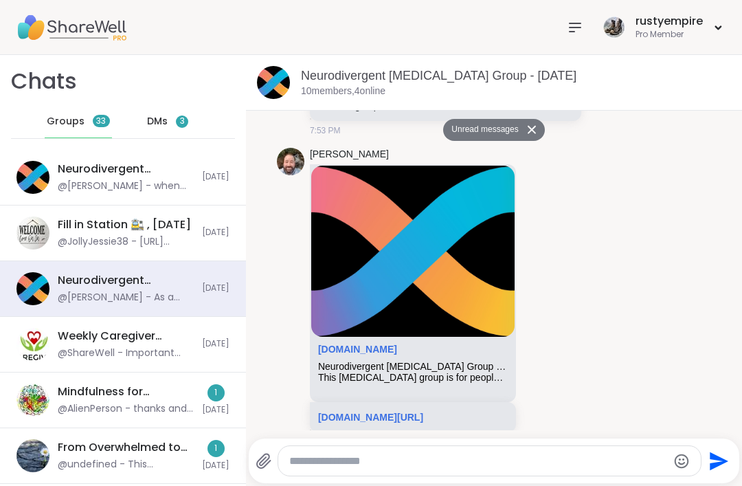
scroll to position [3776, 0]
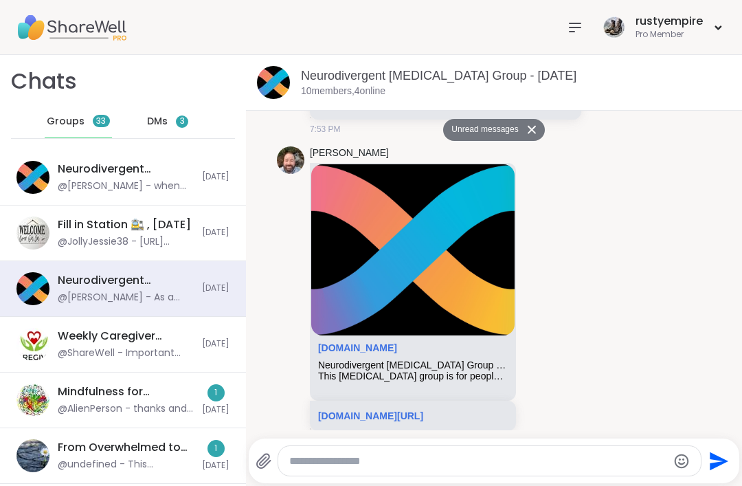
click at [45, 165] on div "Neurodivergent [MEDICAL_DATA] Group - [DATE] @Brian_L - when you say fresh terr…" at bounding box center [123, 178] width 246 height 56
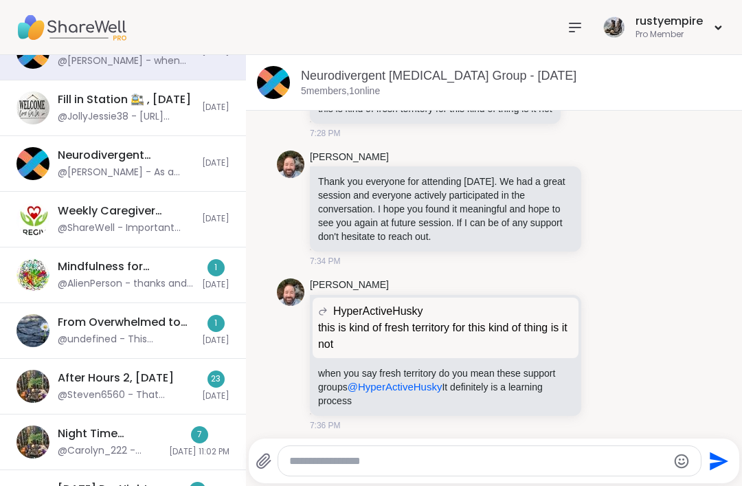
scroll to position [127, 0]
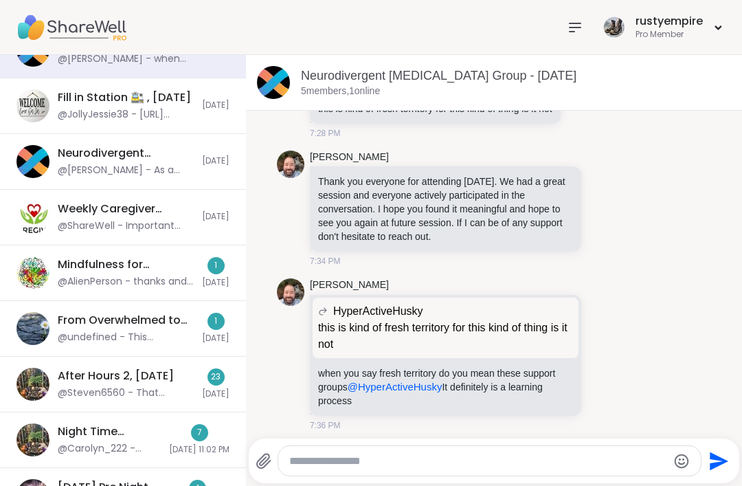
click at [47, 219] on img at bounding box center [32, 217] width 33 height 33
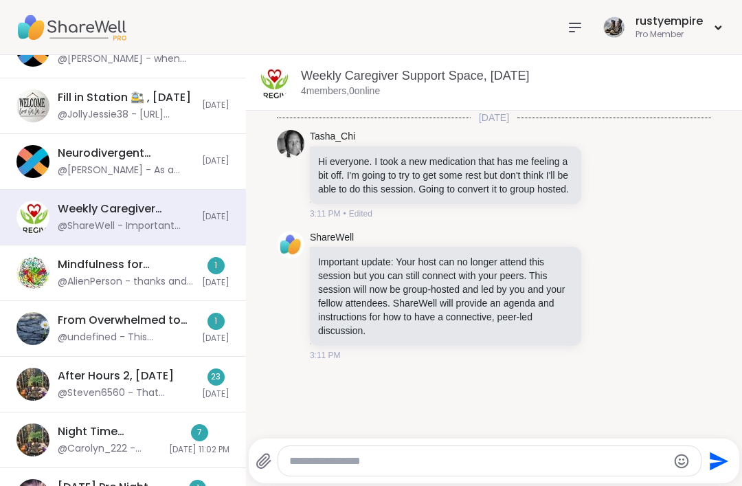
scroll to position [0, 0]
click at [574, 19] on icon at bounding box center [575, 27] width 16 height 16
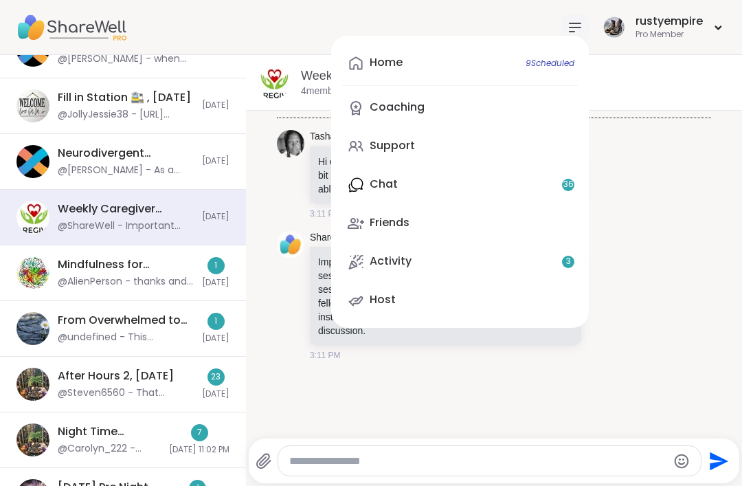
click at [577, 23] on icon at bounding box center [574, 27] width 11 height 8
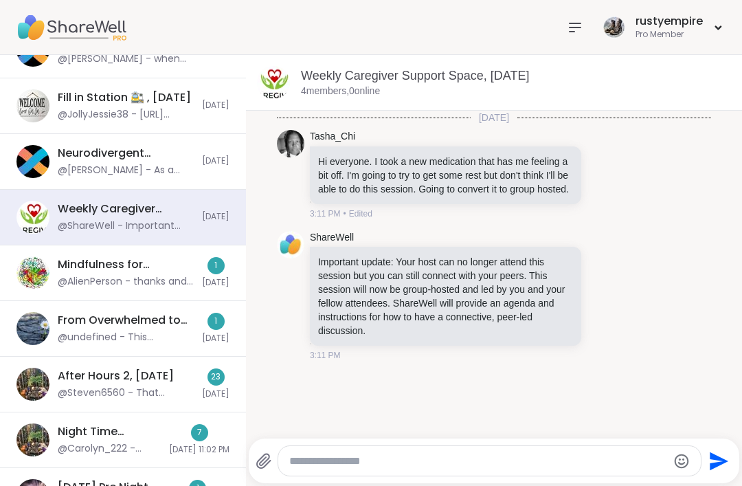
click at [569, 24] on icon at bounding box center [575, 27] width 16 height 16
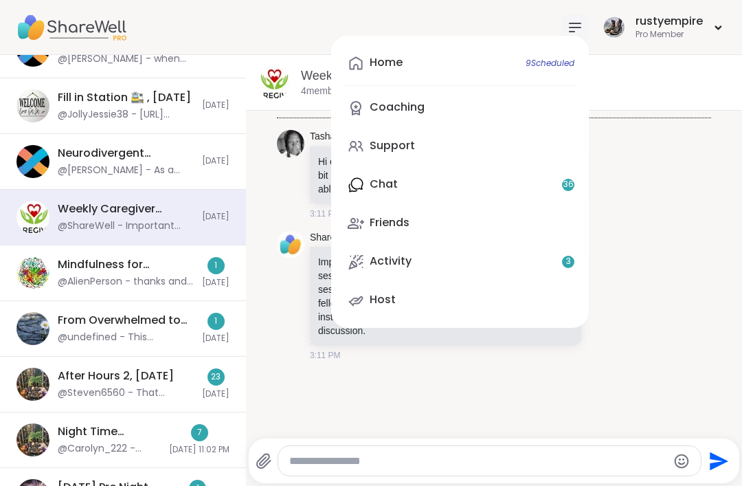
click at [374, 69] on div "Home 9 Scheduled" at bounding box center [386, 62] width 33 height 15
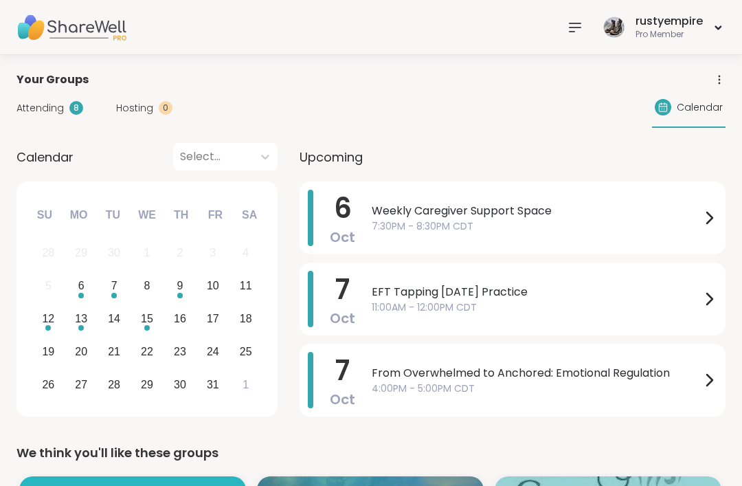
click at [569, 24] on icon at bounding box center [575, 27] width 16 height 16
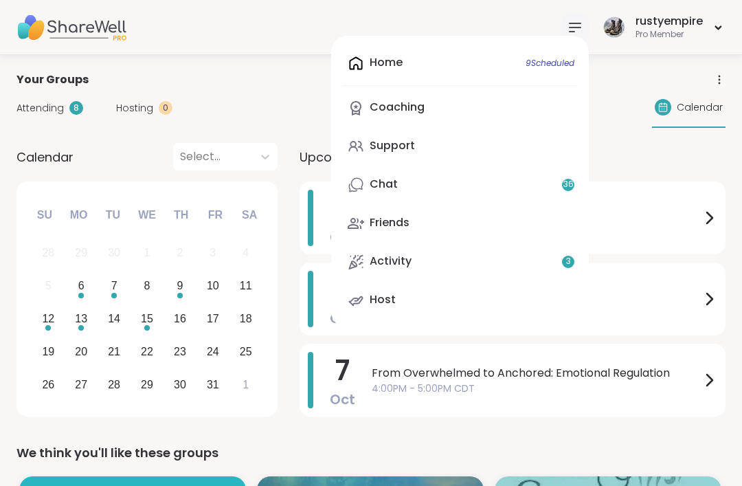
click at [375, 56] on div "Home 9 Scheduled Coaching Support Chat 36 Friends Activity 3 Host" at bounding box center [460, 182] width 258 height 292
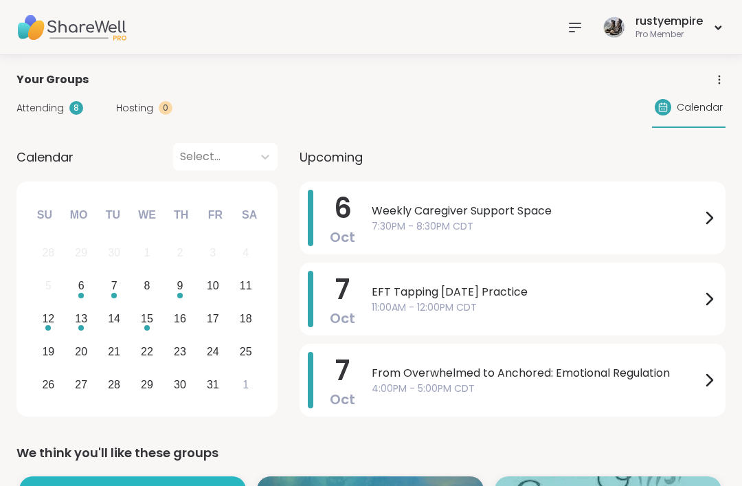
click at [570, 24] on icon at bounding box center [575, 27] width 16 height 16
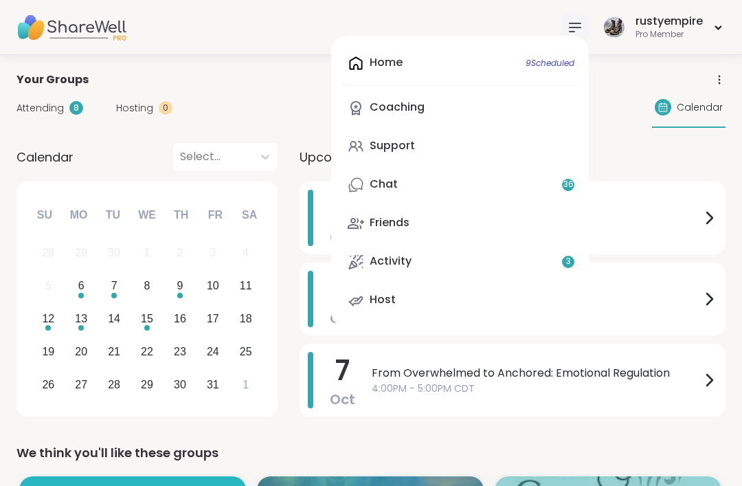
click at [385, 146] on div "Support" at bounding box center [392, 145] width 45 height 15
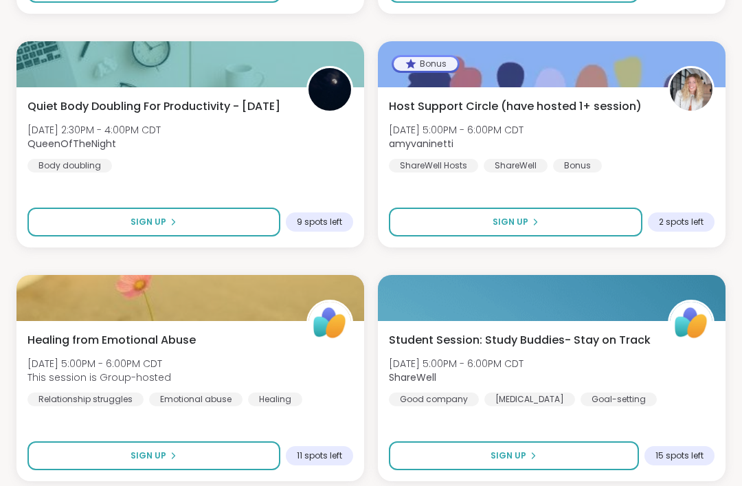
scroll to position [3952, 0]
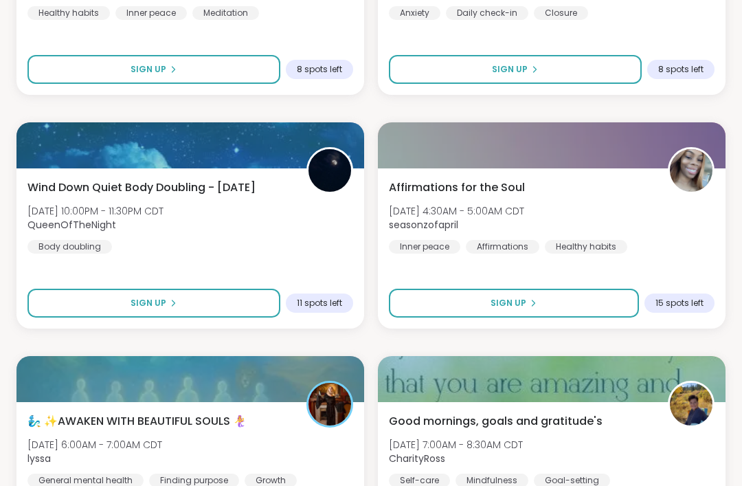
scroll to position [5964, 0]
